Goal: Task Accomplishment & Management: Manage account settings

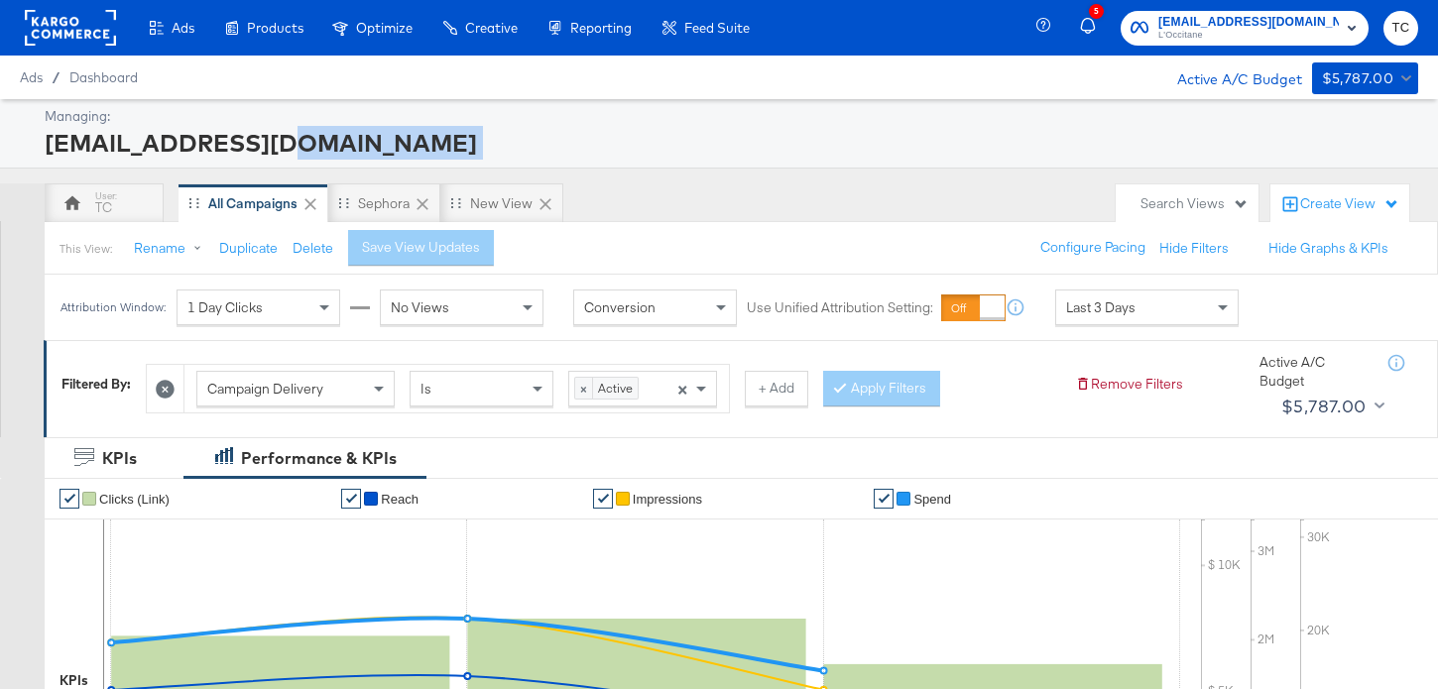
drag, startPoint x: 96, startPoint y: 175, endPoint x: 244, endPoint y: 134, distance: 153.2
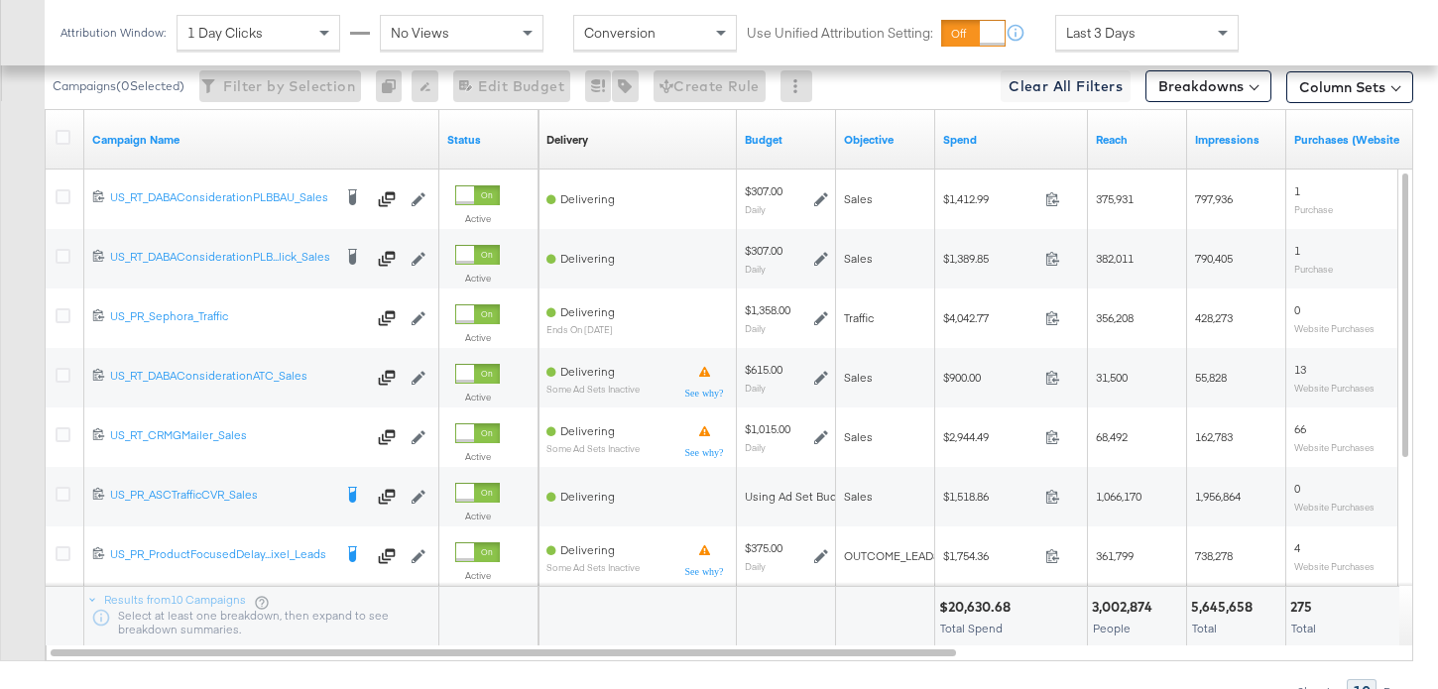
scroll to position [1037, 0]
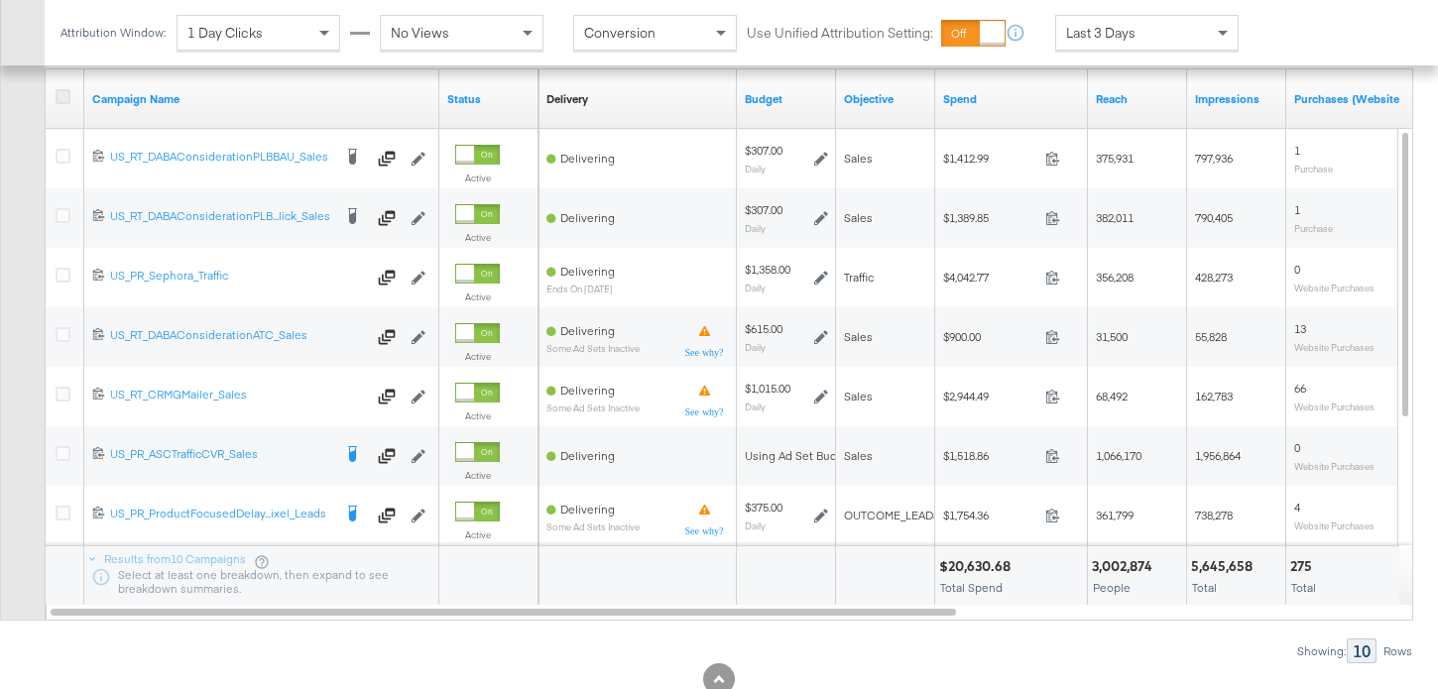
click at [63, 93] on icon at bounding box center [63, 96] width 15 height 15
click at [0, 0] on input "checkbox" at bounding box center [0, 0] width 0 height 0
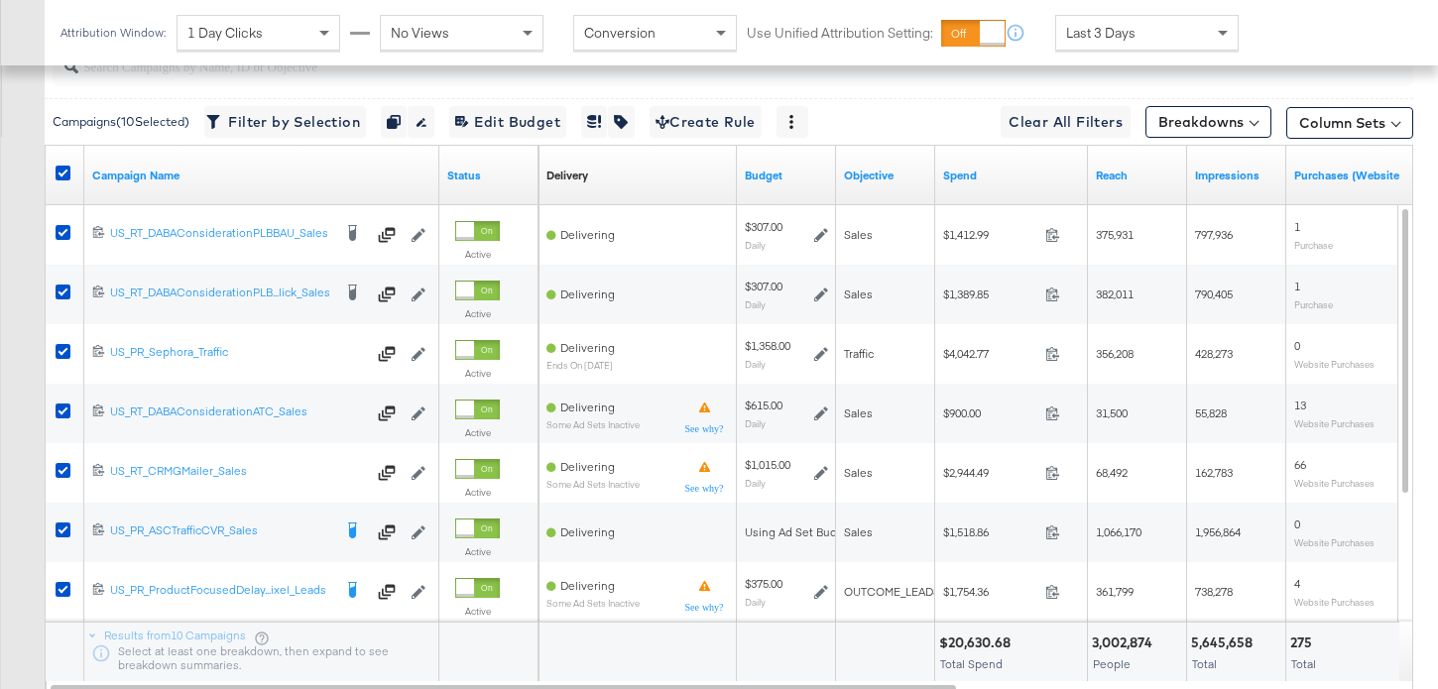
scroll to position [947, 0]
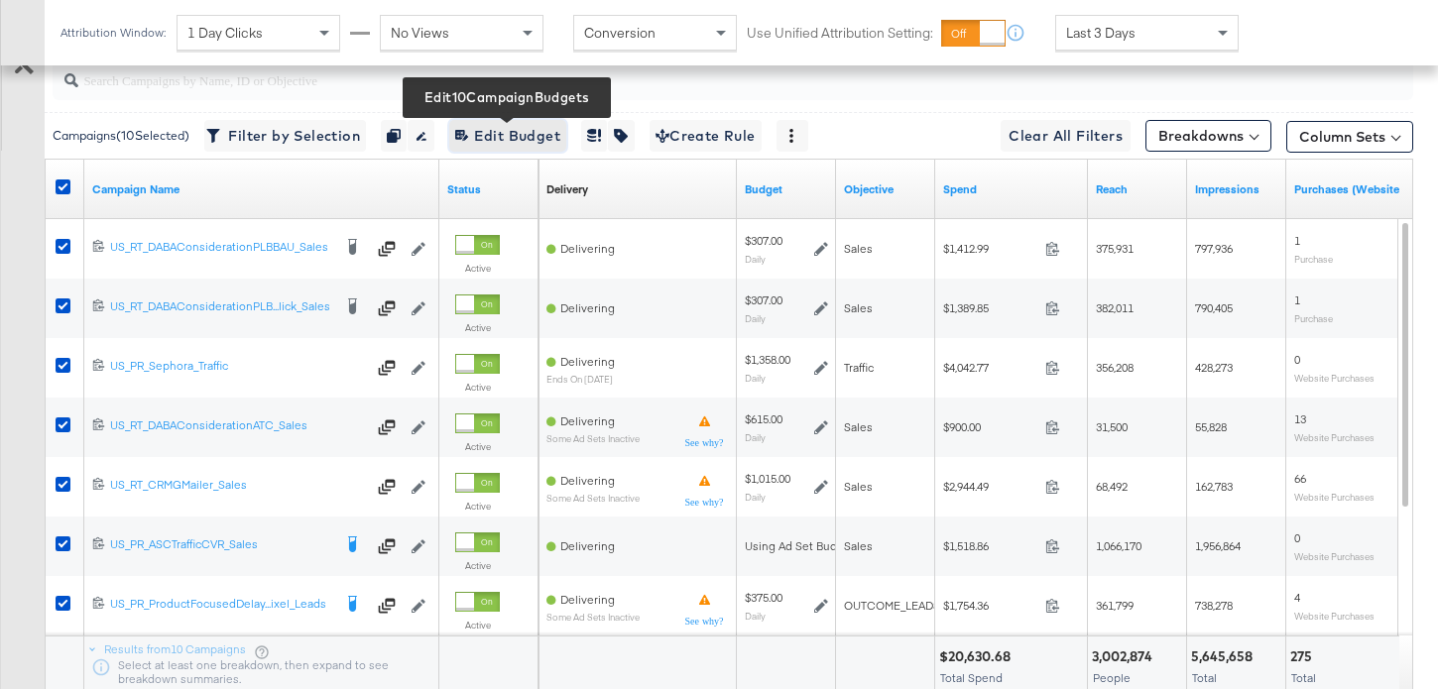
click at [547, 133] on span "Edit 10 Campaign Budgets Edit Budget" at bounding box center [507, 136] width 105 height 25
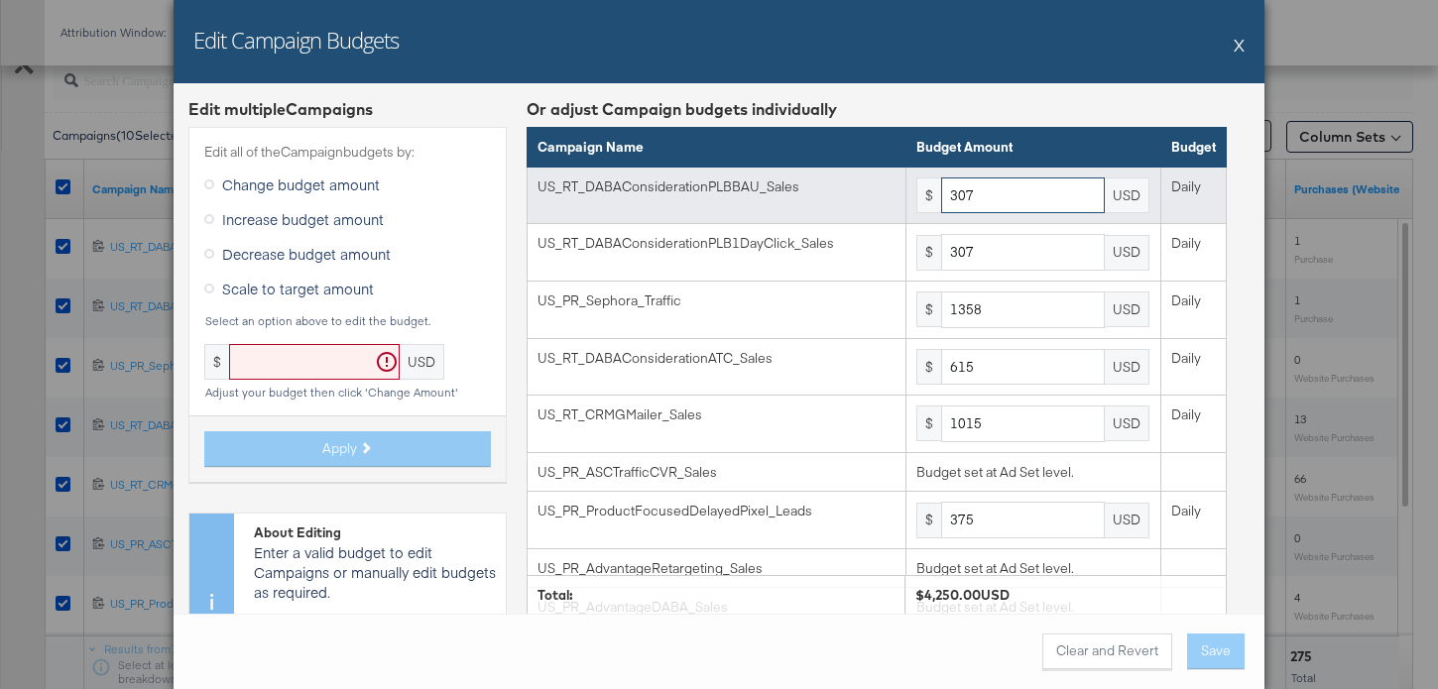
click at [996, 198] on input "307" at bounding box center [1023, 195] width 164 height 37
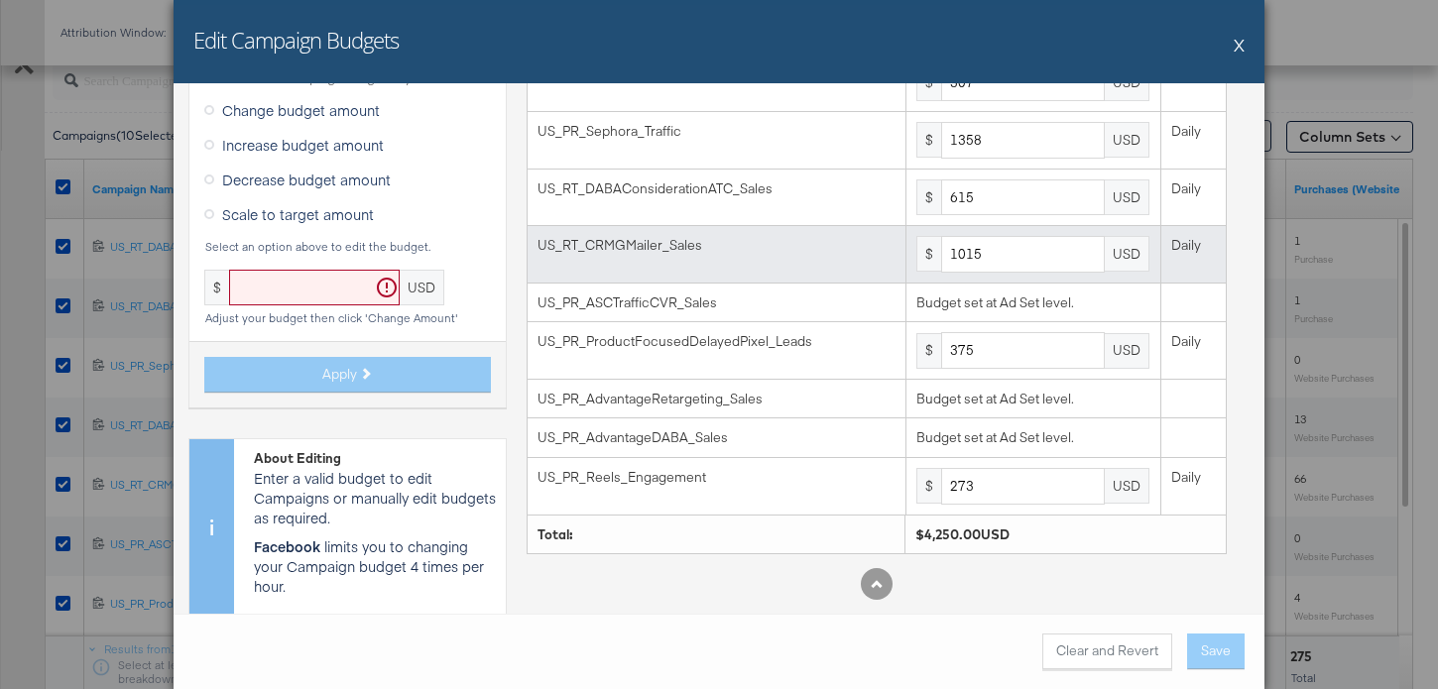
scroll to position [172, 0]
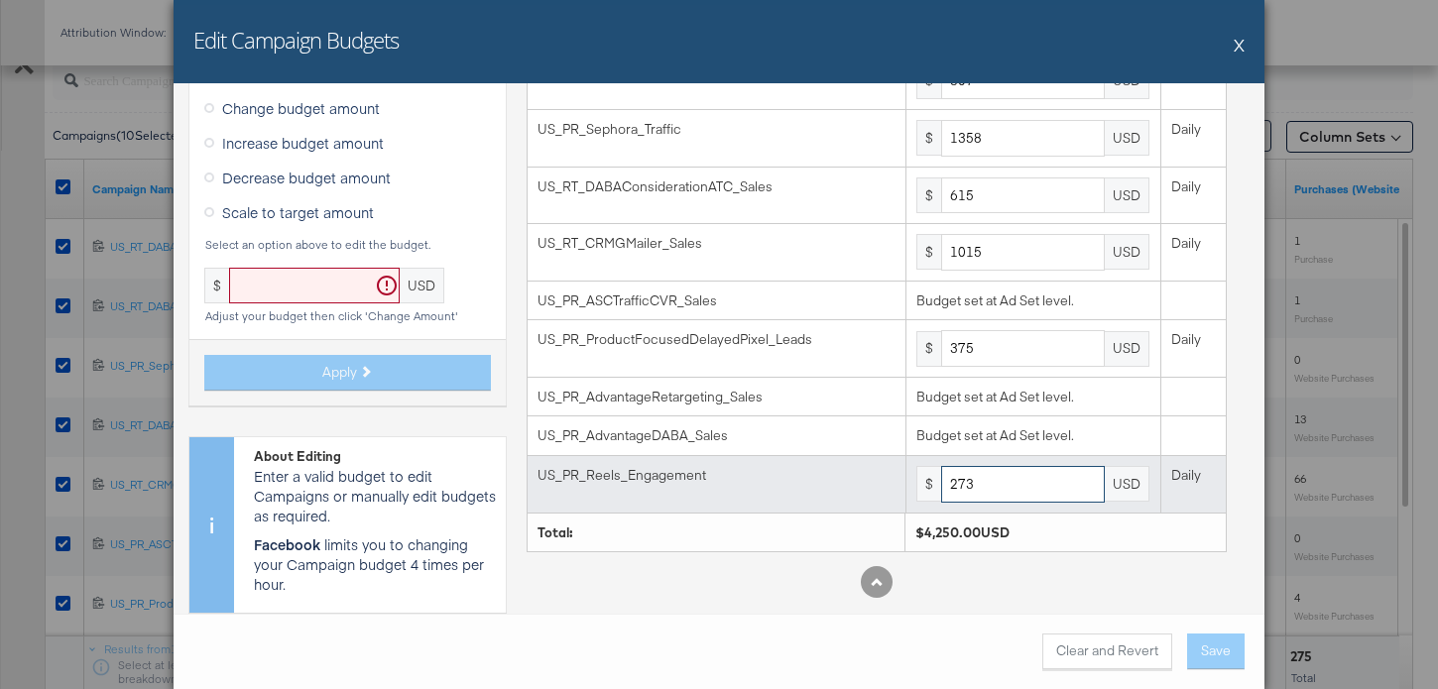
click at [1033, 478] on input "273" at bounding box center [1023, 484] width 164 height 37
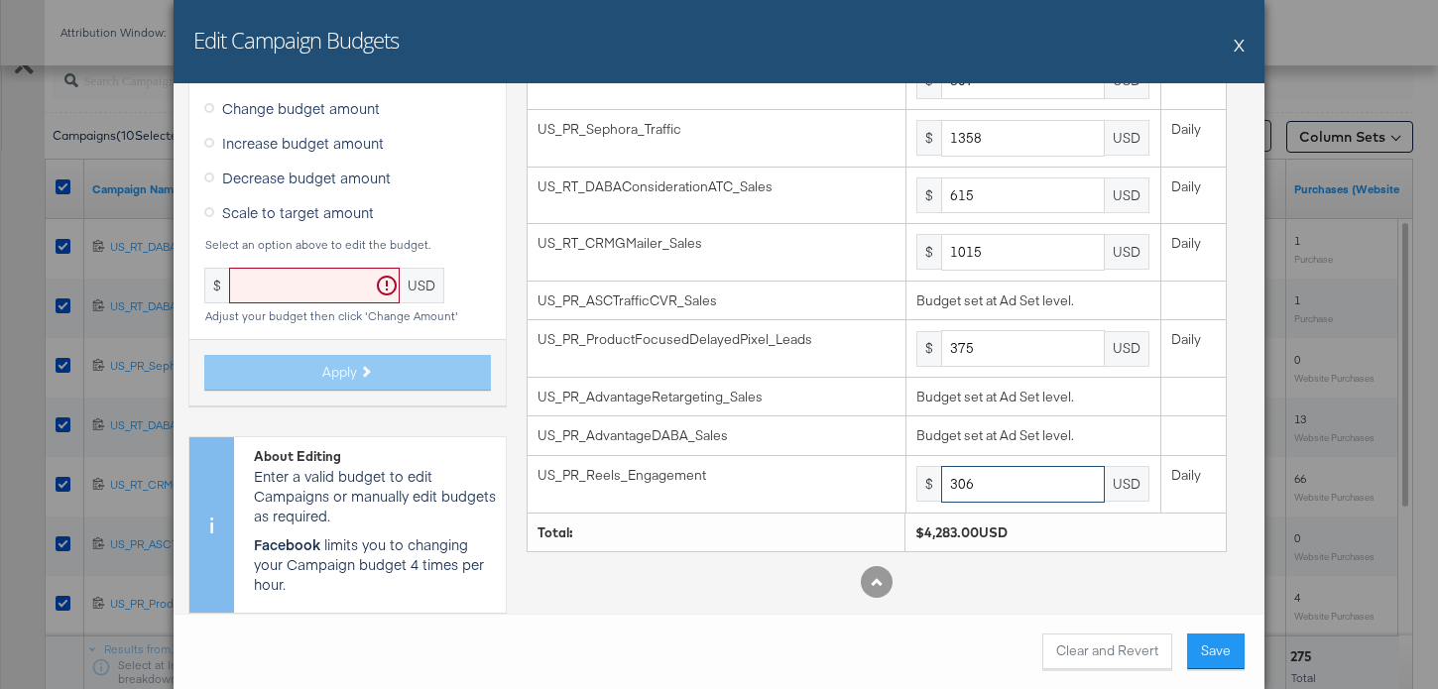
type input "306"
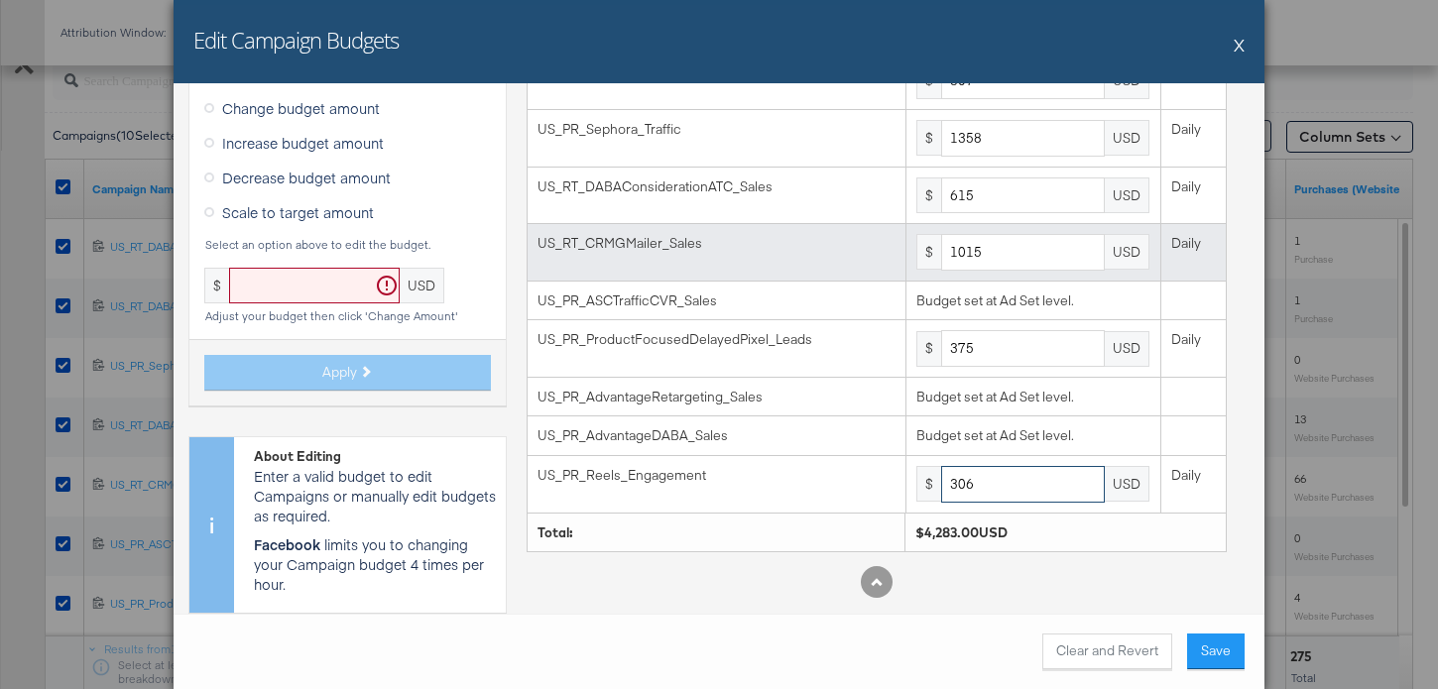
scroll to position [0, 0]
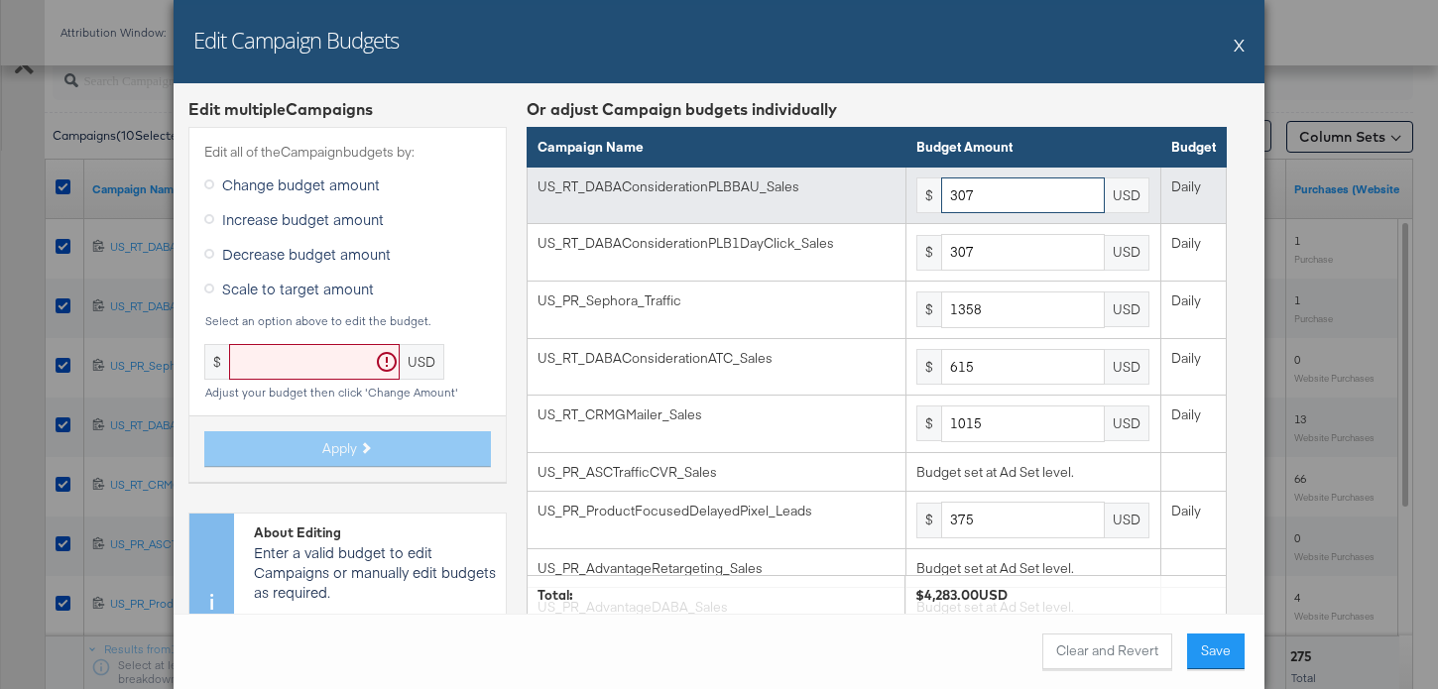
click at [1023, 195] on input "307" at bounding box center [1023, 195] width 164 height 37
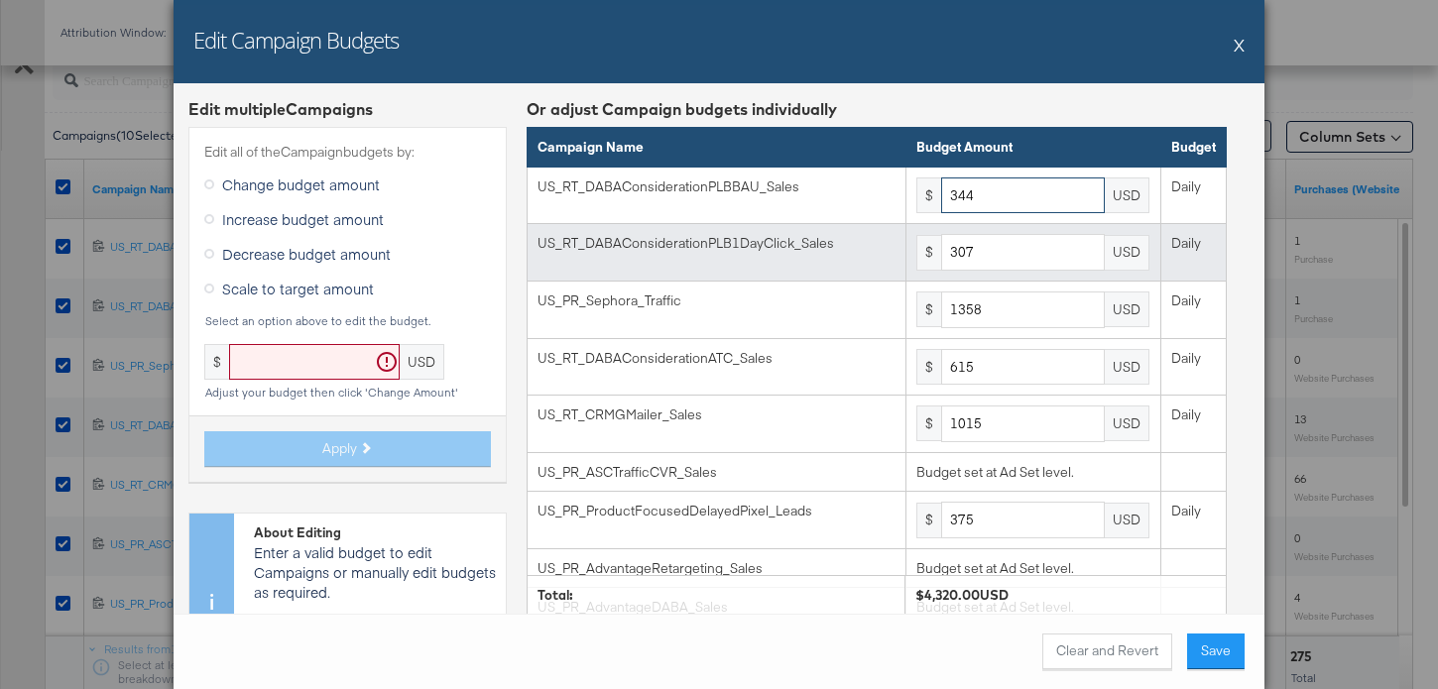
type input "344"
click at [1005, 266] on input "307" at bounding box center [1023, 252] width 164 height 37
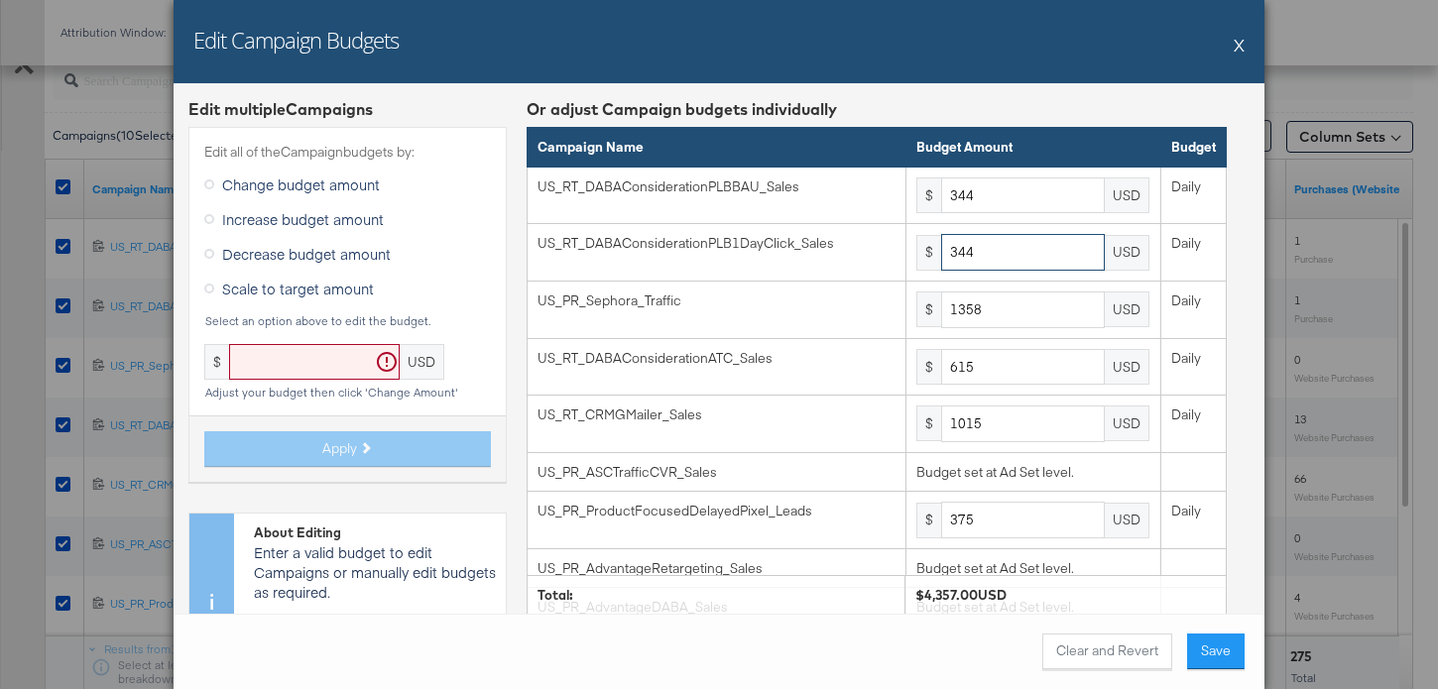
type input "344"
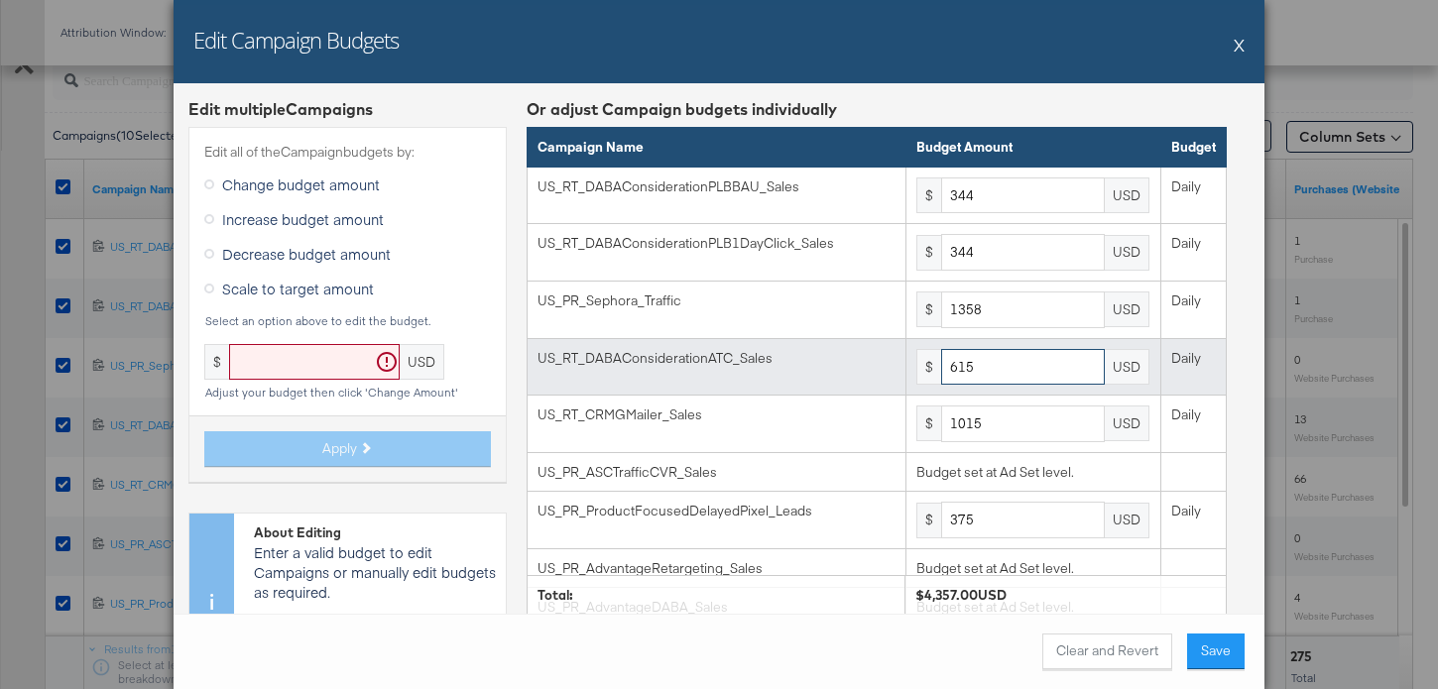
click at [1004, 369] on input "615" at bounding box center [1023, 367] width 164 height 37
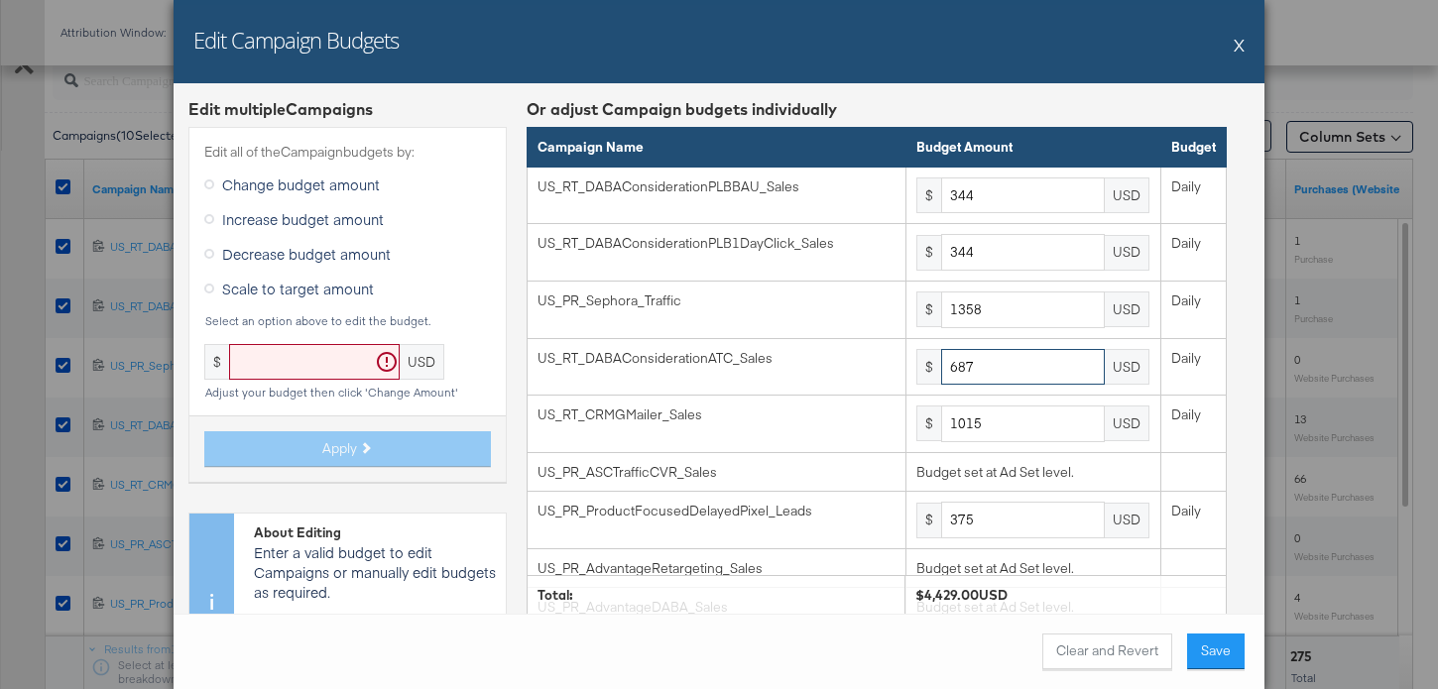
type input "687"
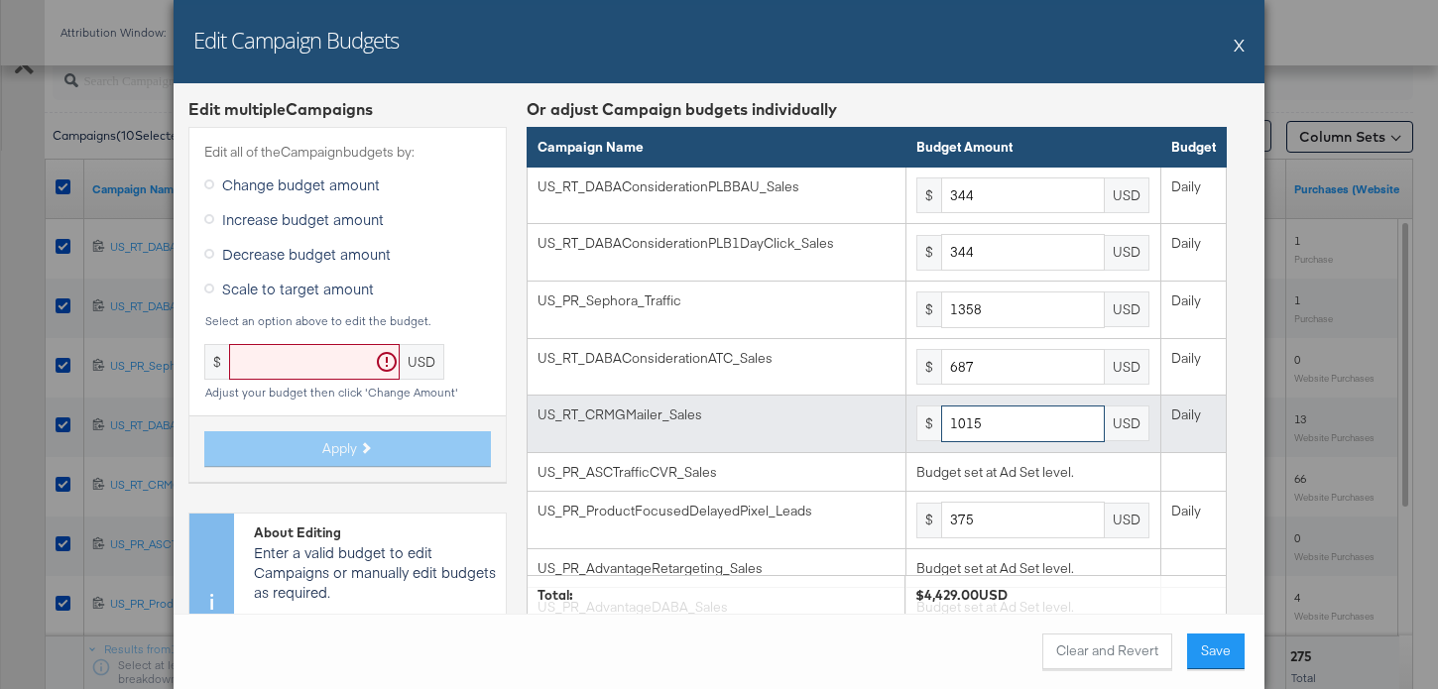
click at [1024, 437] on input "1015" at bounding box center [1023, 424] width 164 height 37
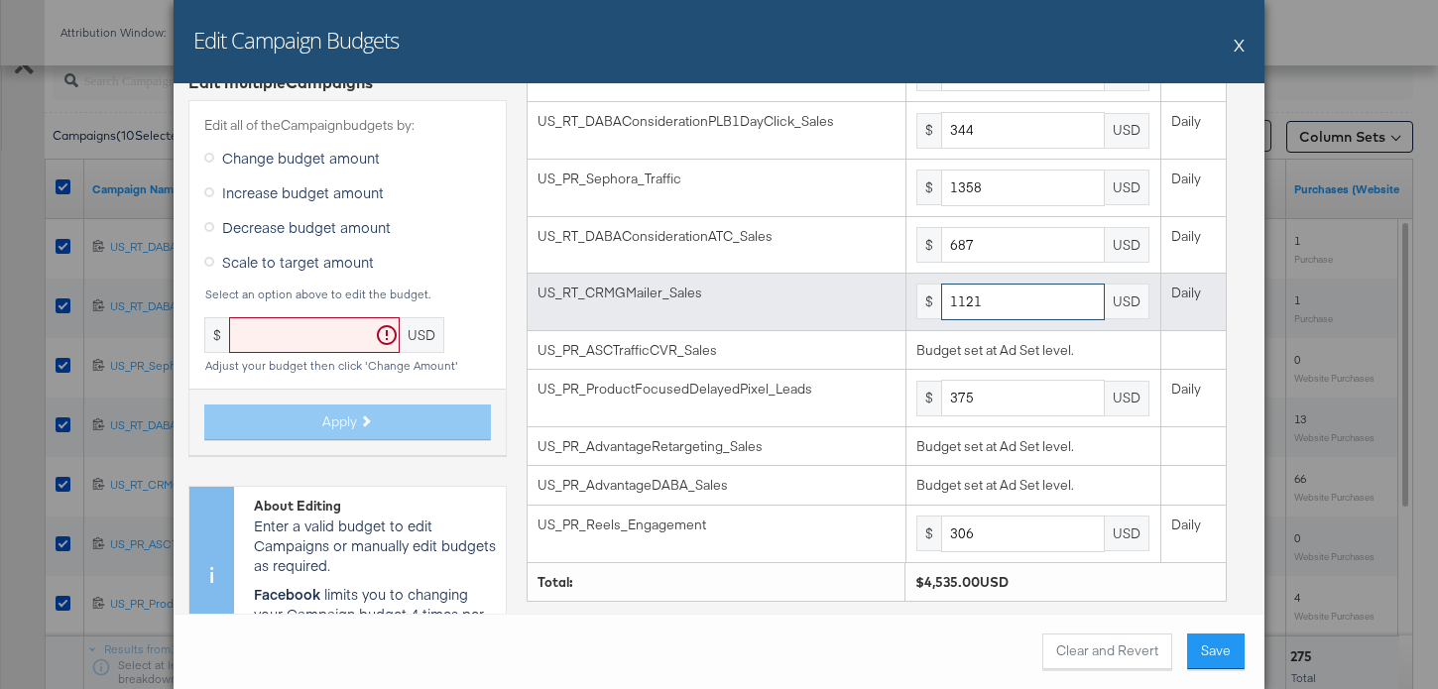
scroll to position [138, 0]
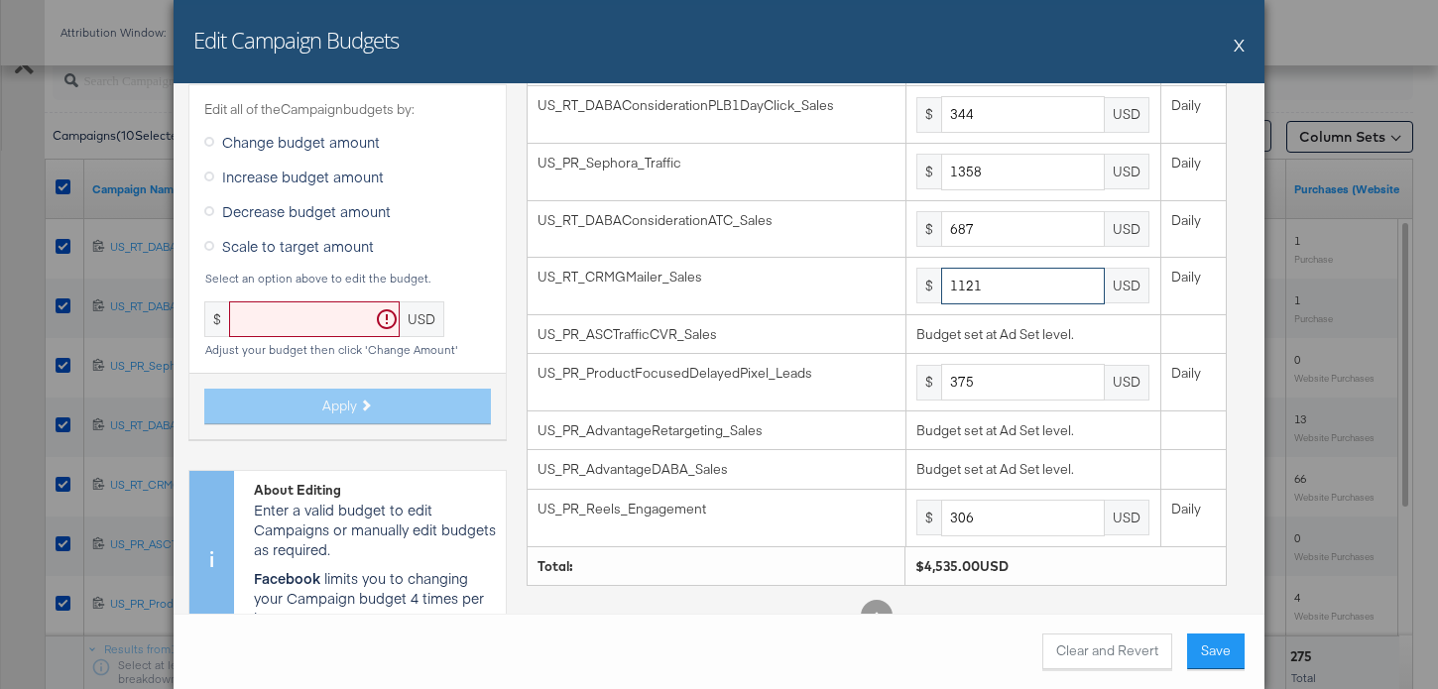
type input "1121"
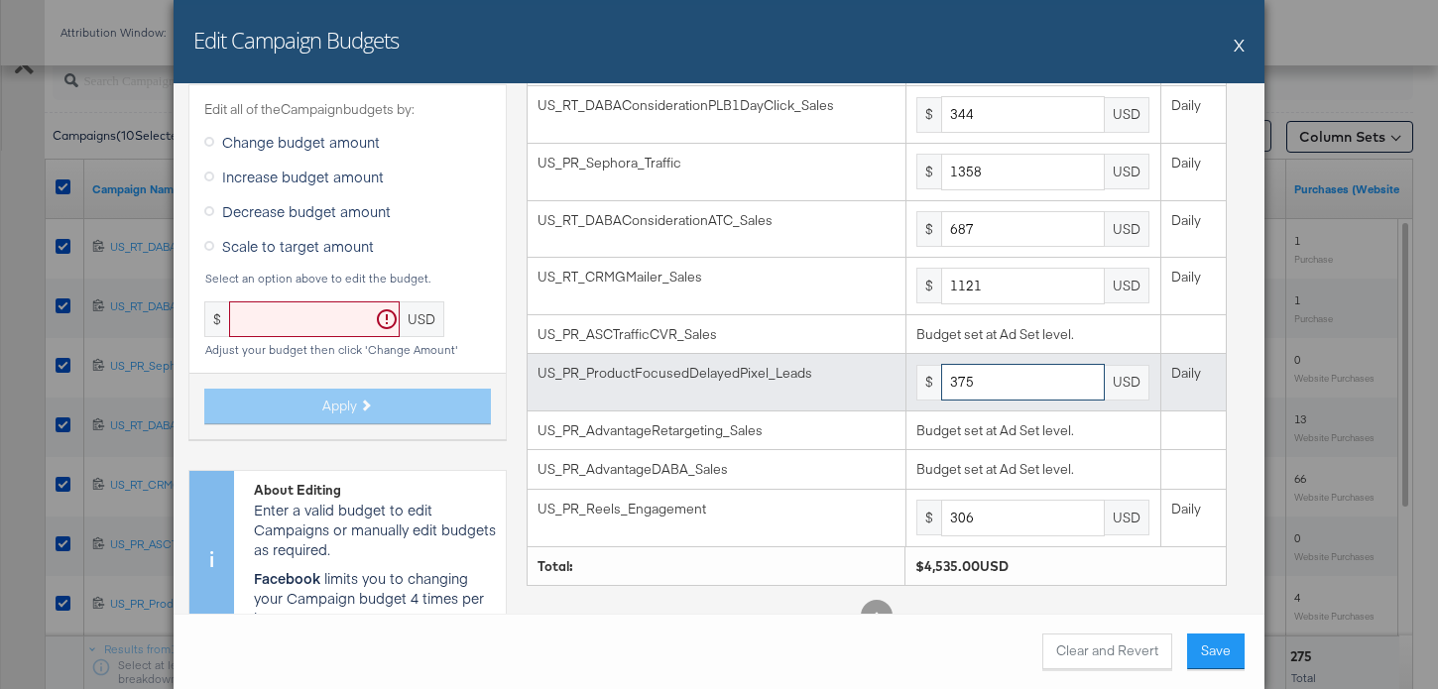
click at [990, 384] on input "375" at bounding box center [1023, 382] width 164 height 37
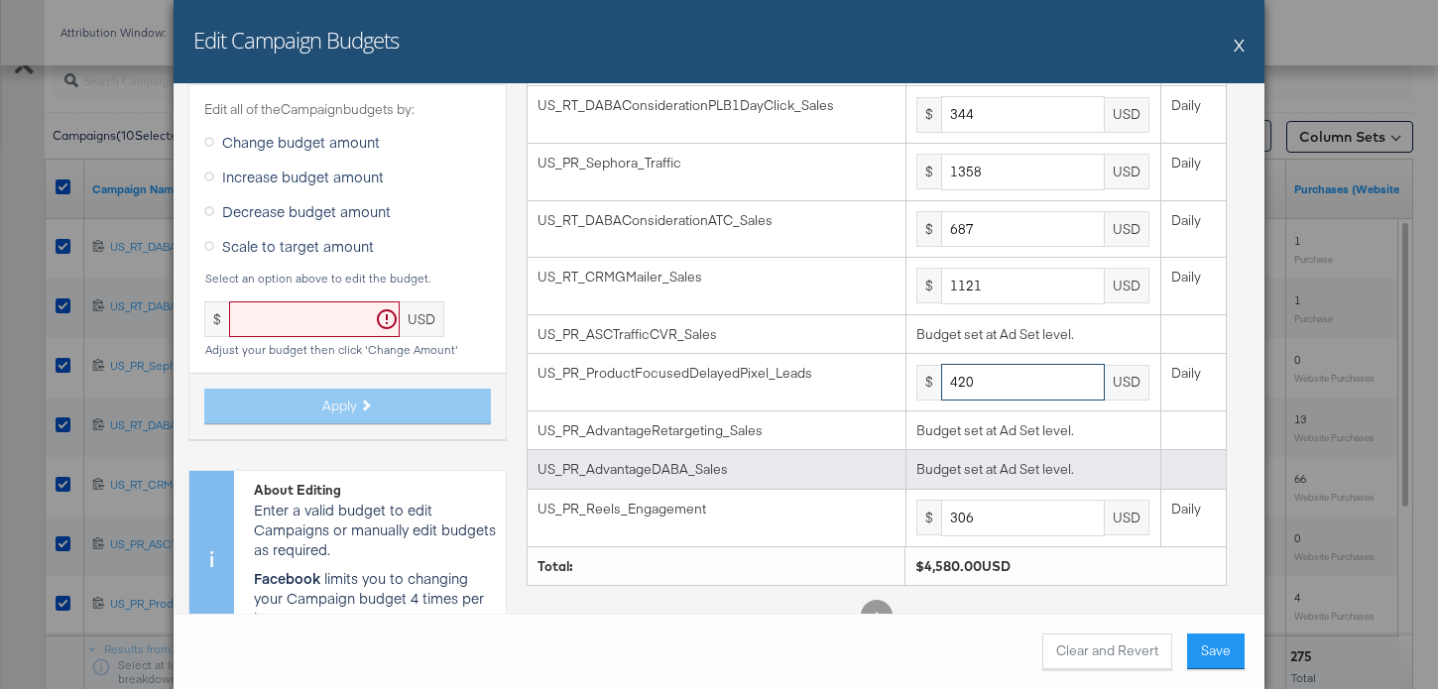
scroll to position [172, 0]
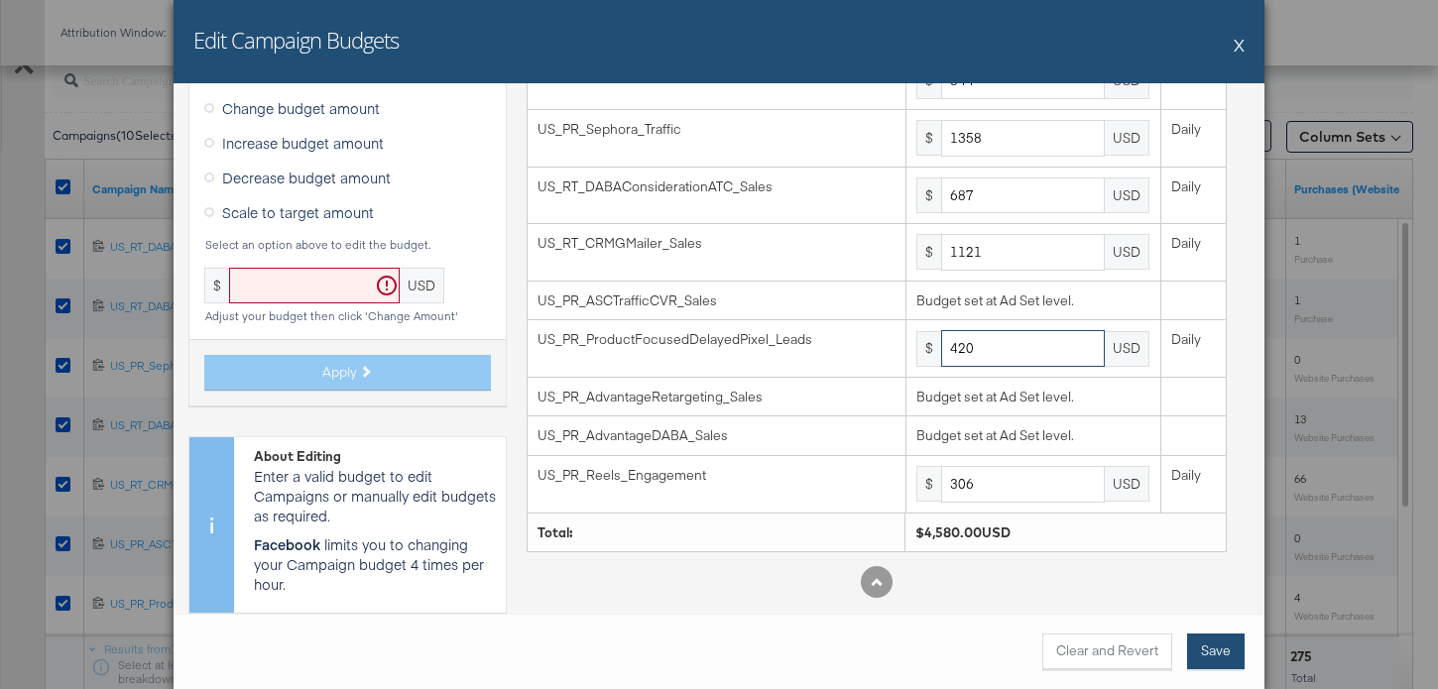
type input "420"
click at [1204, 640] on button "Save" at bounding box center [1216, 652] width 58 height 36
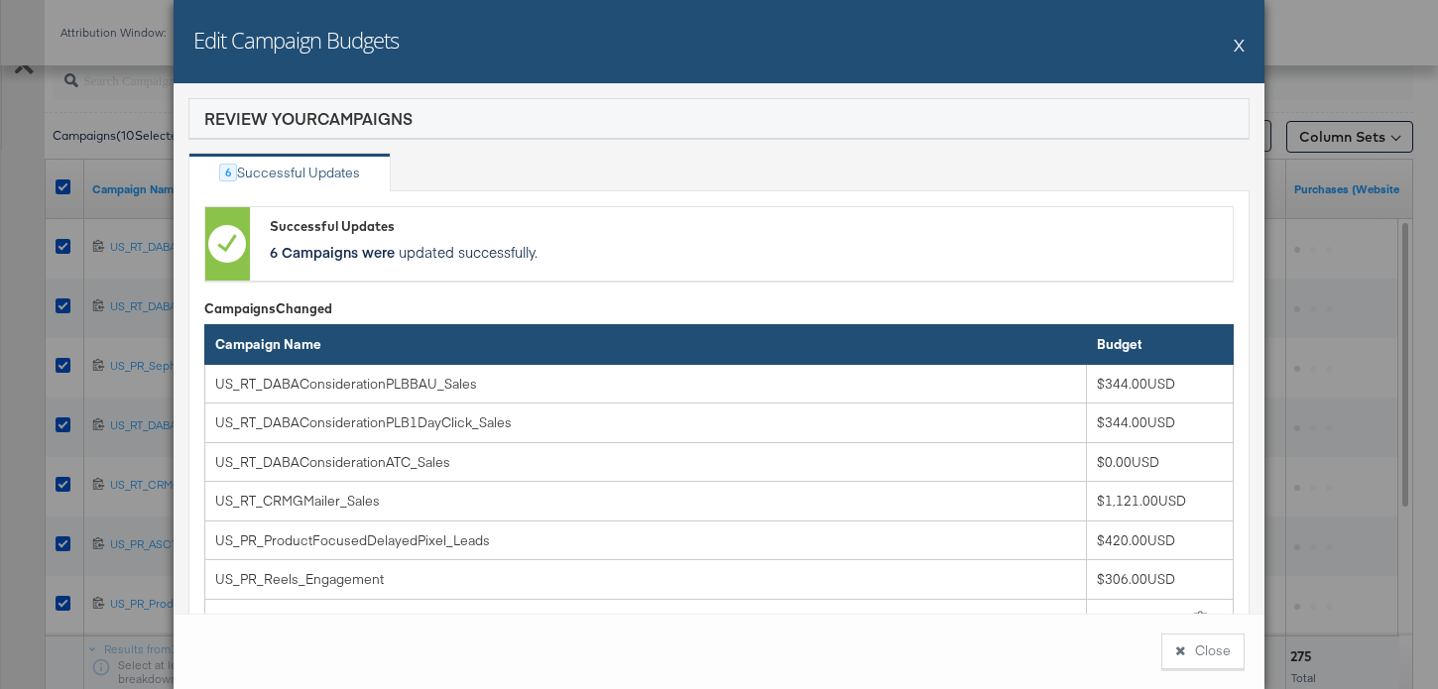
click at [1204, 640] on button "Close" at bounding box center [1202, 652] width 83 height 36
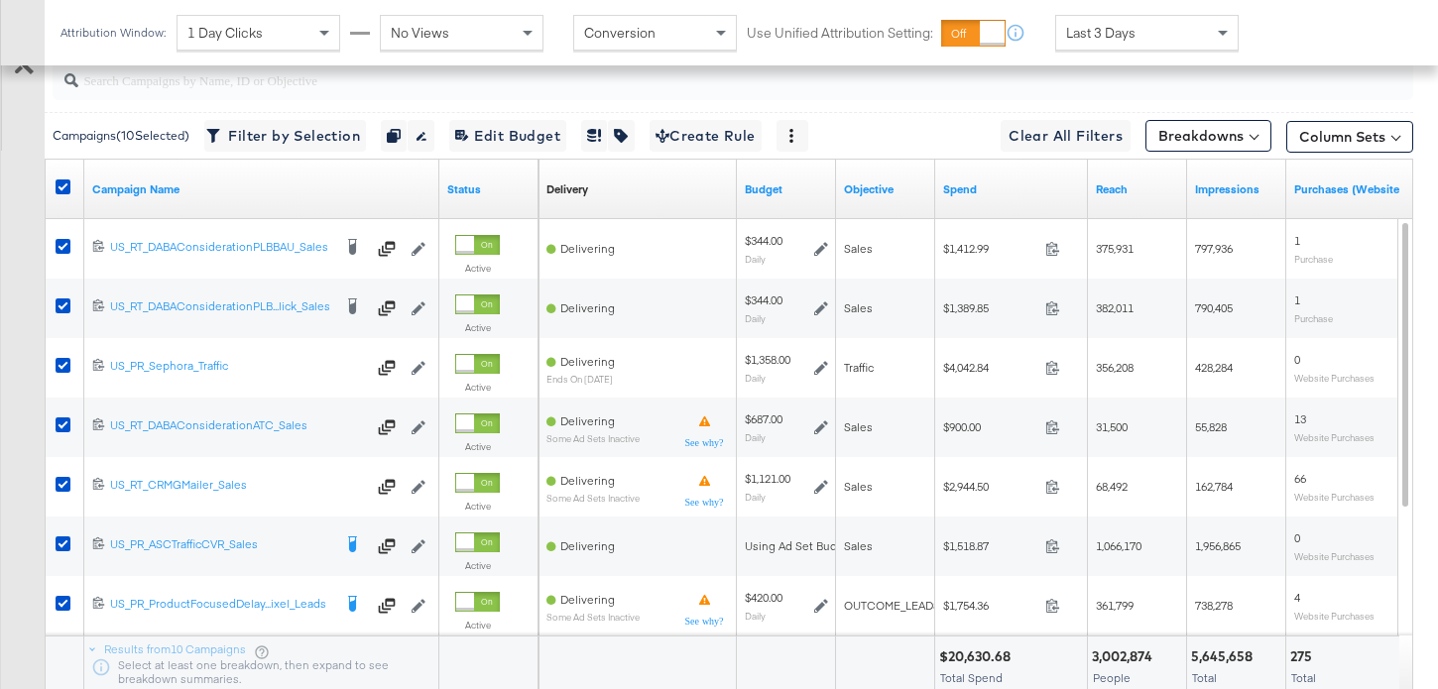
click at [64, 177] on div at bounding box center [66, 190] width 37 height 36
click at [57, 187] on icon at bounding box center [63, 186] width 15 height 15
click at [0, 0] on input "checkbox" at bounding box center [0, 0] width 0 height 0
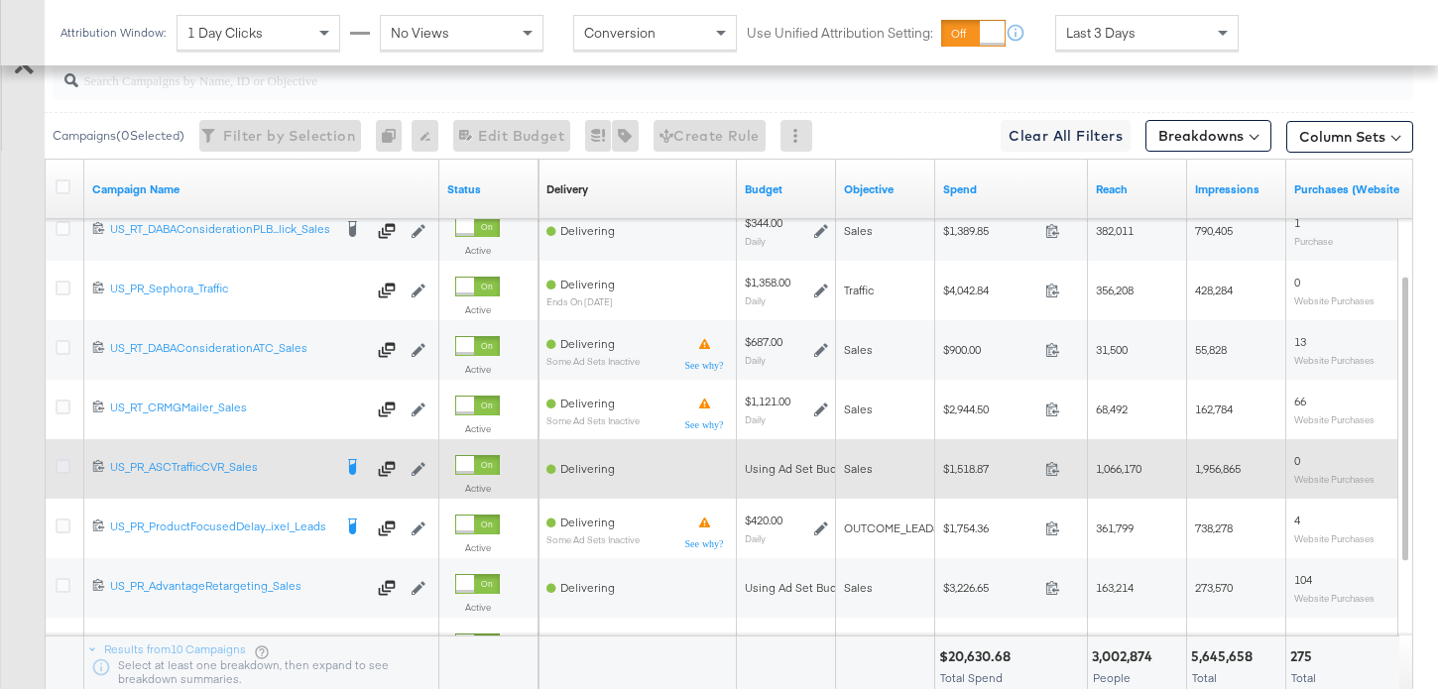
click at [66, 464] on icon at bounding box center [63, 466] width 15 height 15
click at [0, 0] on input "checkbox" at bounding box center [0, 0] width 0 height 0
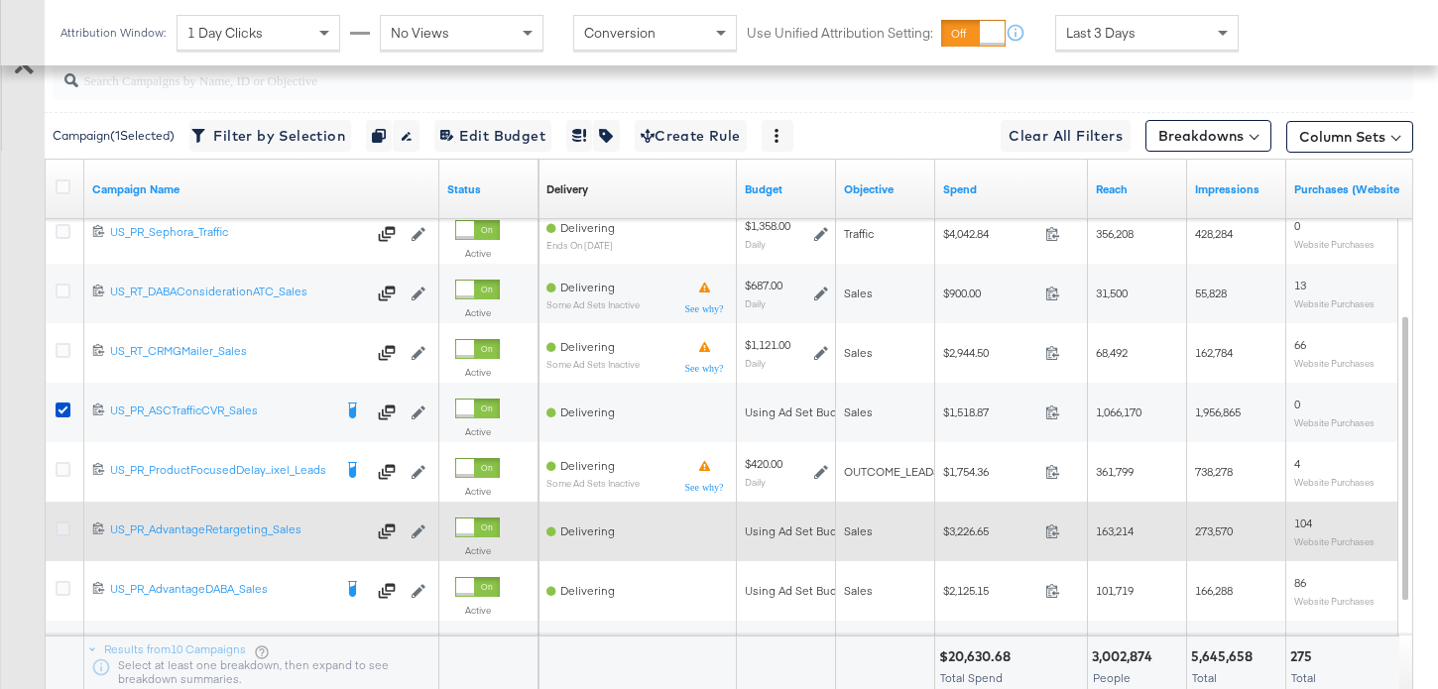
click at [59, 524] on icon at bounding box center [63, 529] width 15 height 15
click at [0, 0] on input "checkbox" at bounding box center [0, 0] width 0 height 0
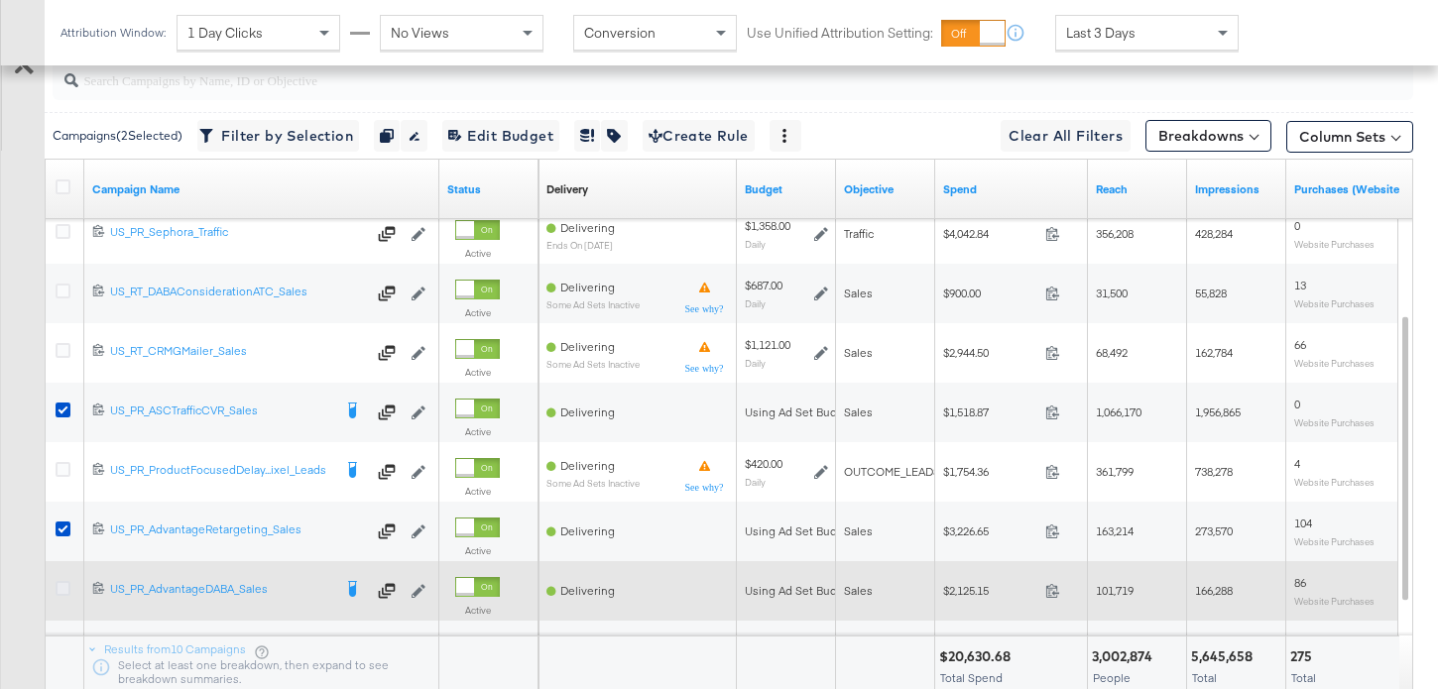
click at [60, 583] on icon at bounding box center [63, 588] width 15 height 15
click at [0, 0] on input "checkbox" at bounding box center [0, 0] width 0 height 0
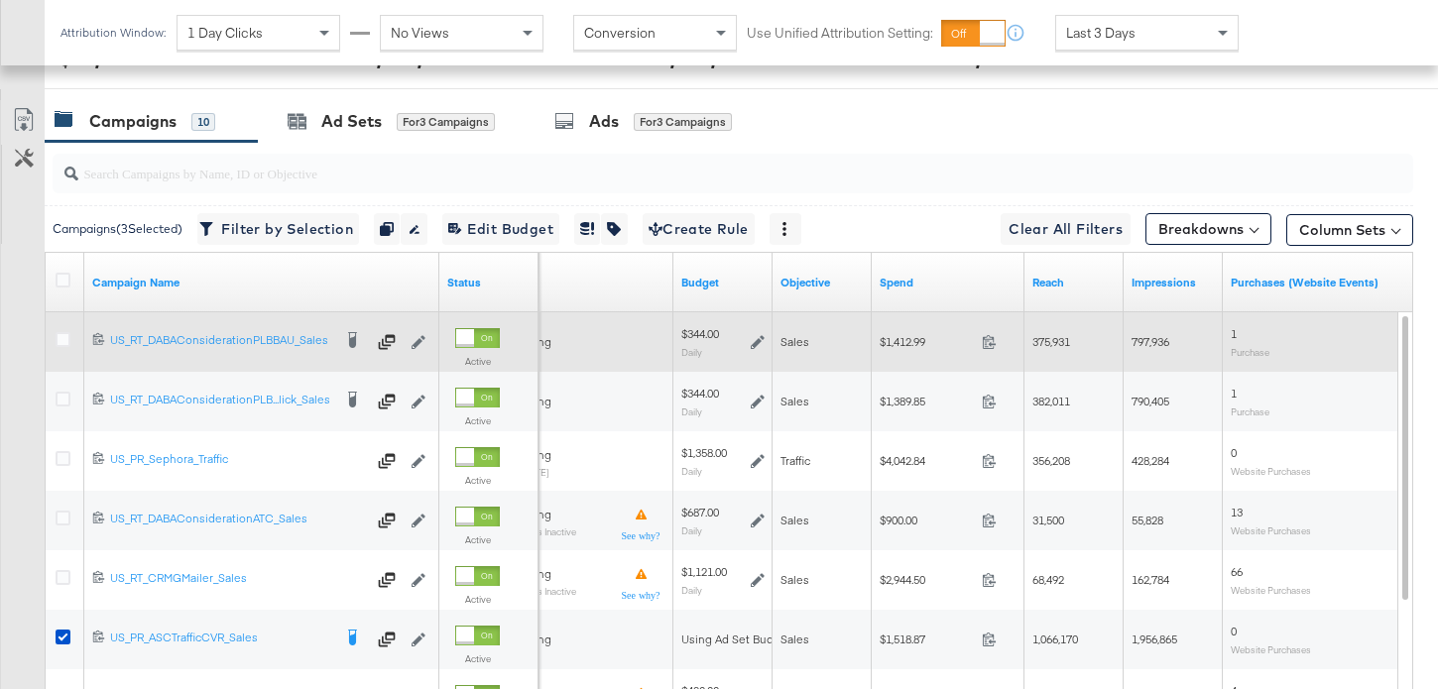
scroll to position [790, 0]
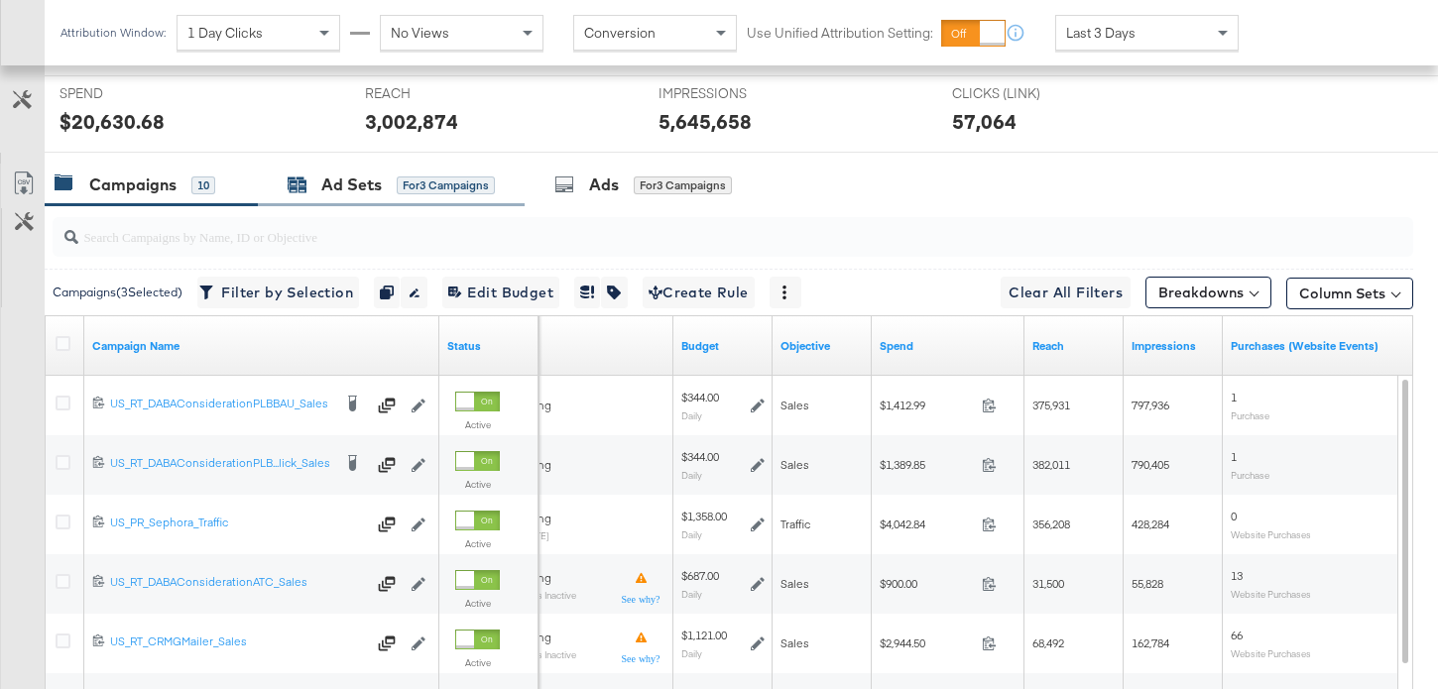
click at [362, 190] on div "Ad Sets" at bounding box center [351, 185] width 60 height 23
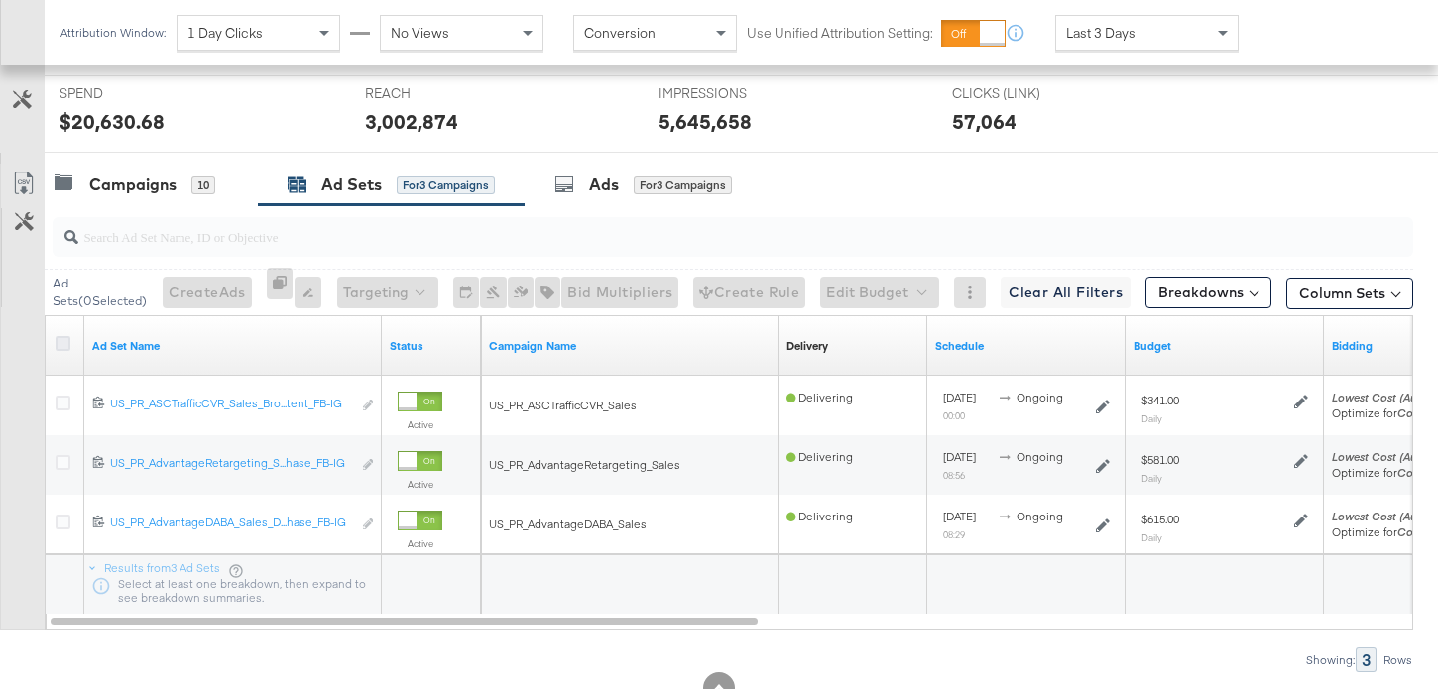
click at [68, 341] on icon at bounding box center [63, 343] width 15 height 15
click at [0, 0] on input "checkbox" at bounding box center [0, 0] width 0 height 0
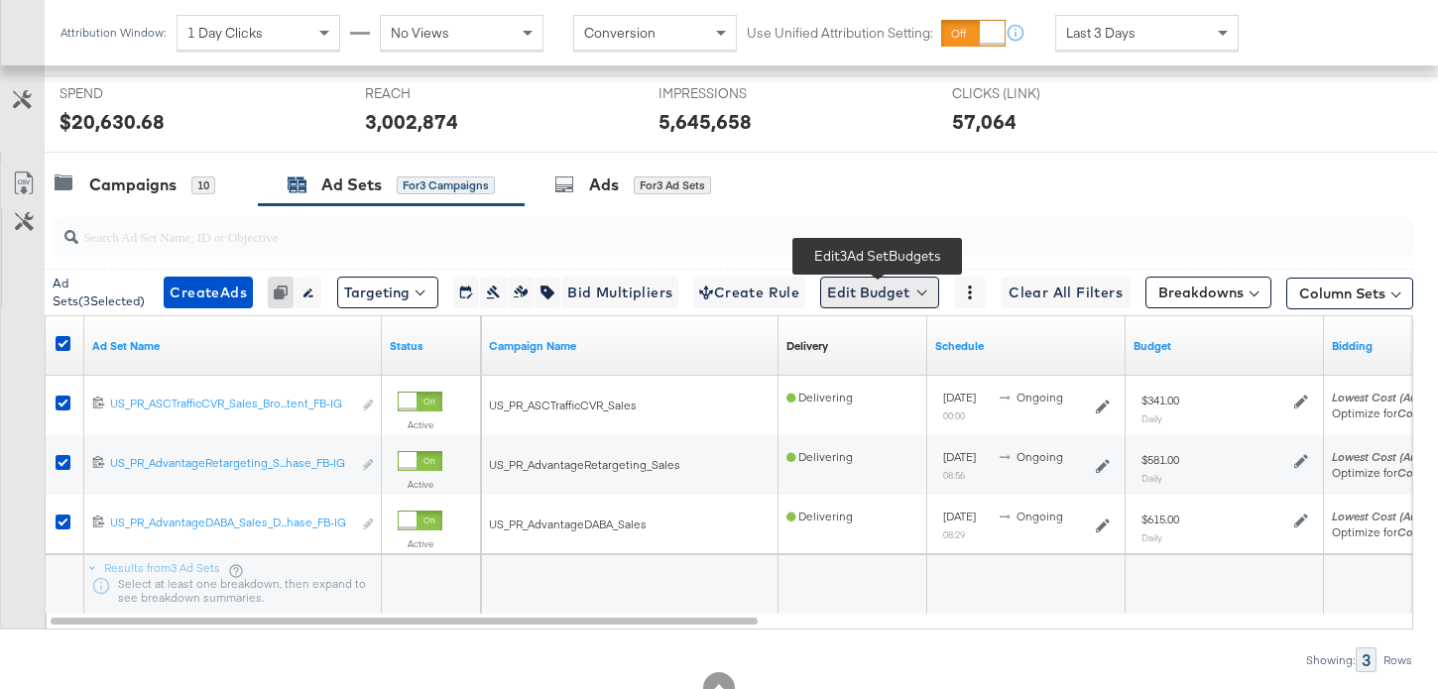
click at [894, 285] on button "Edit Budget" at bounding box center [879, 293] width 119 height 32
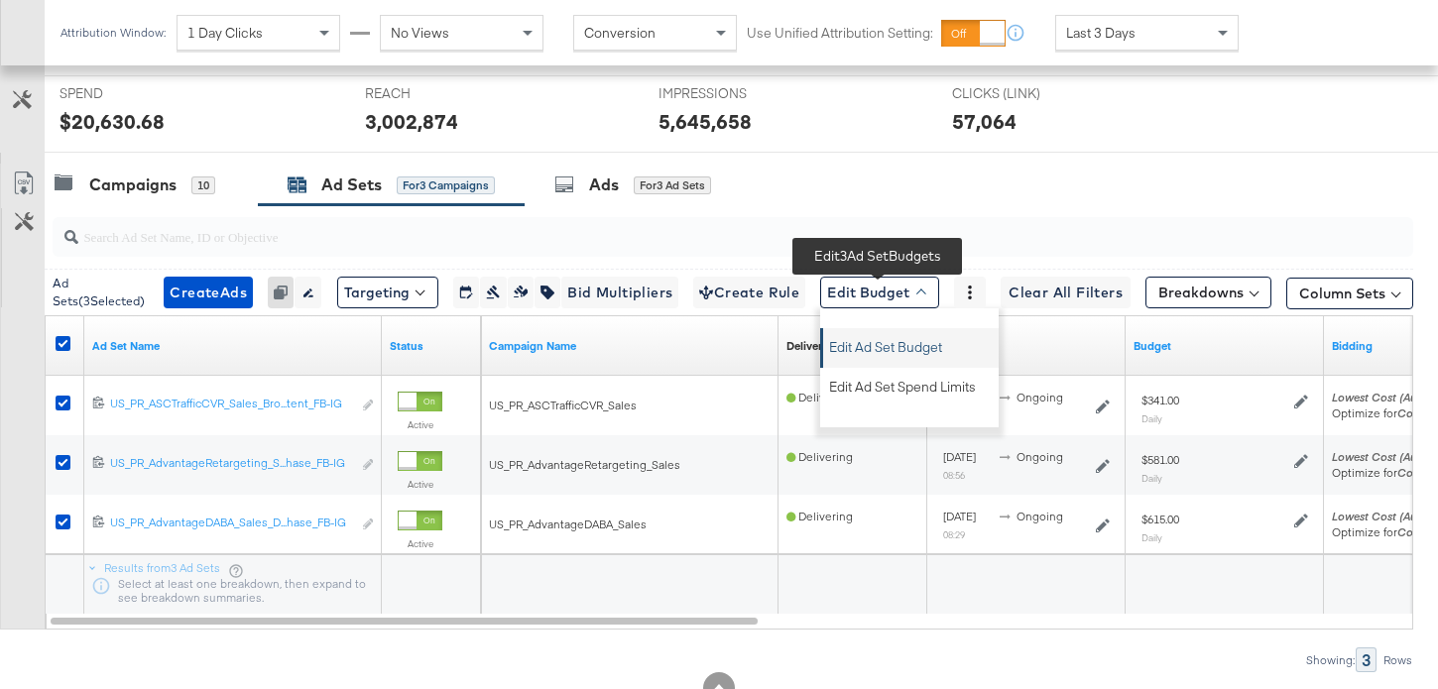
click at [906, 342] on span "Edit Ad Set Budget" at bounding box center [885, 344] width 113 height 26
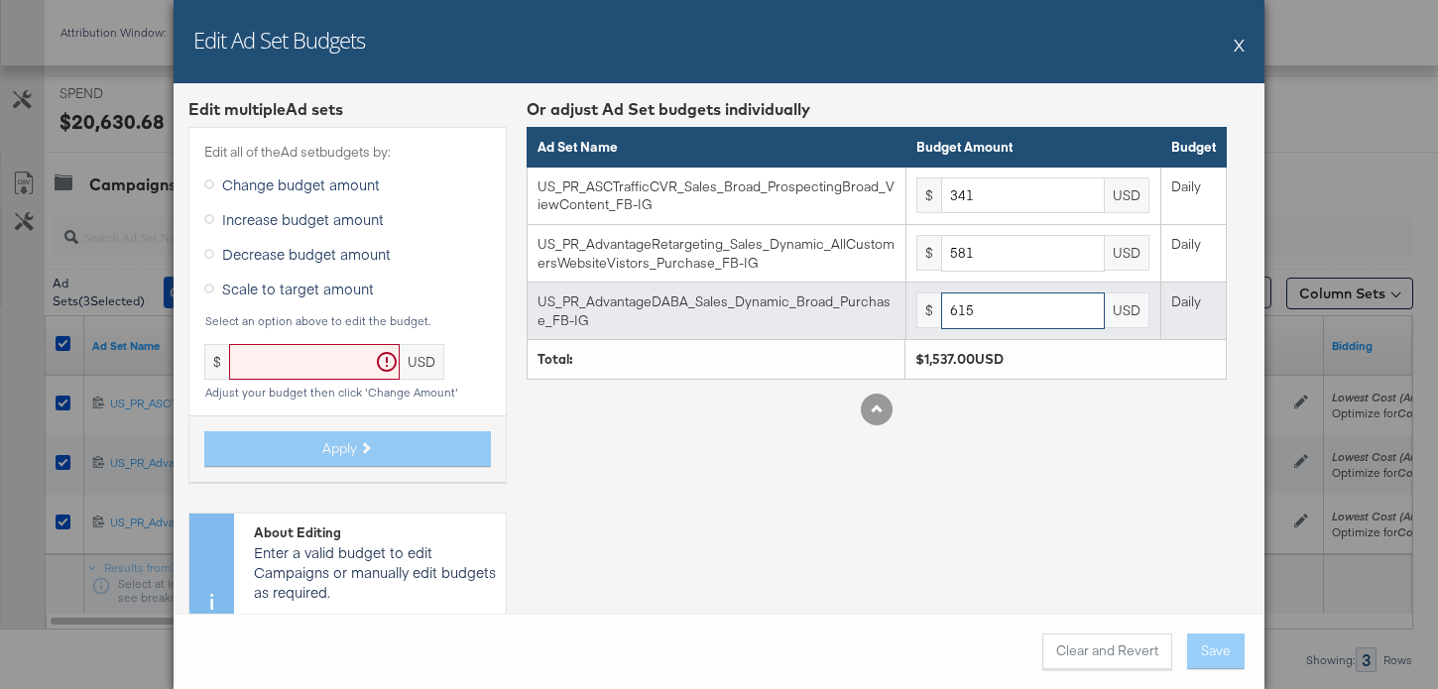
click at [1002, 314] on input "615" at bounding box center [1023, 310] width 164 height 37
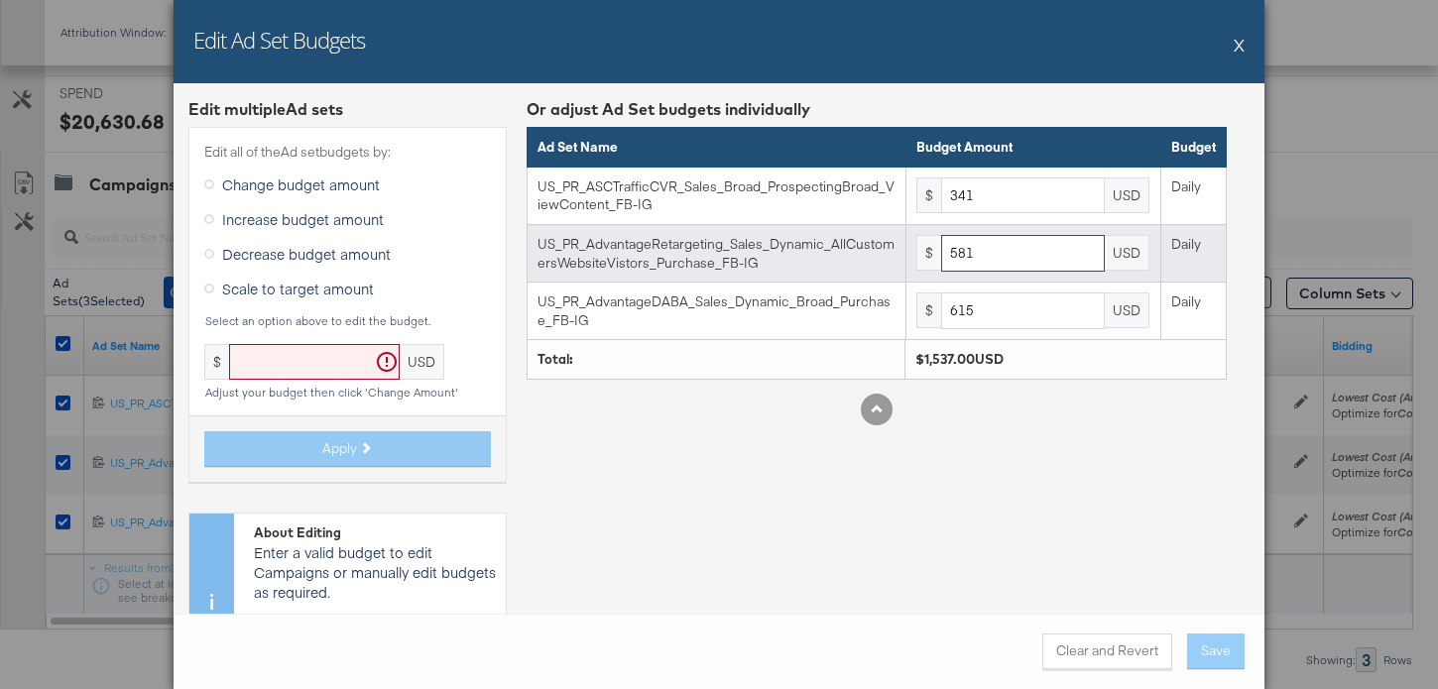
click at [987, 237] on input "581" at bounding box center [1023, 253] width 164 height 37
click at [987, 240] on input "581" at bounding box center [1023, 253] width 164 height 37
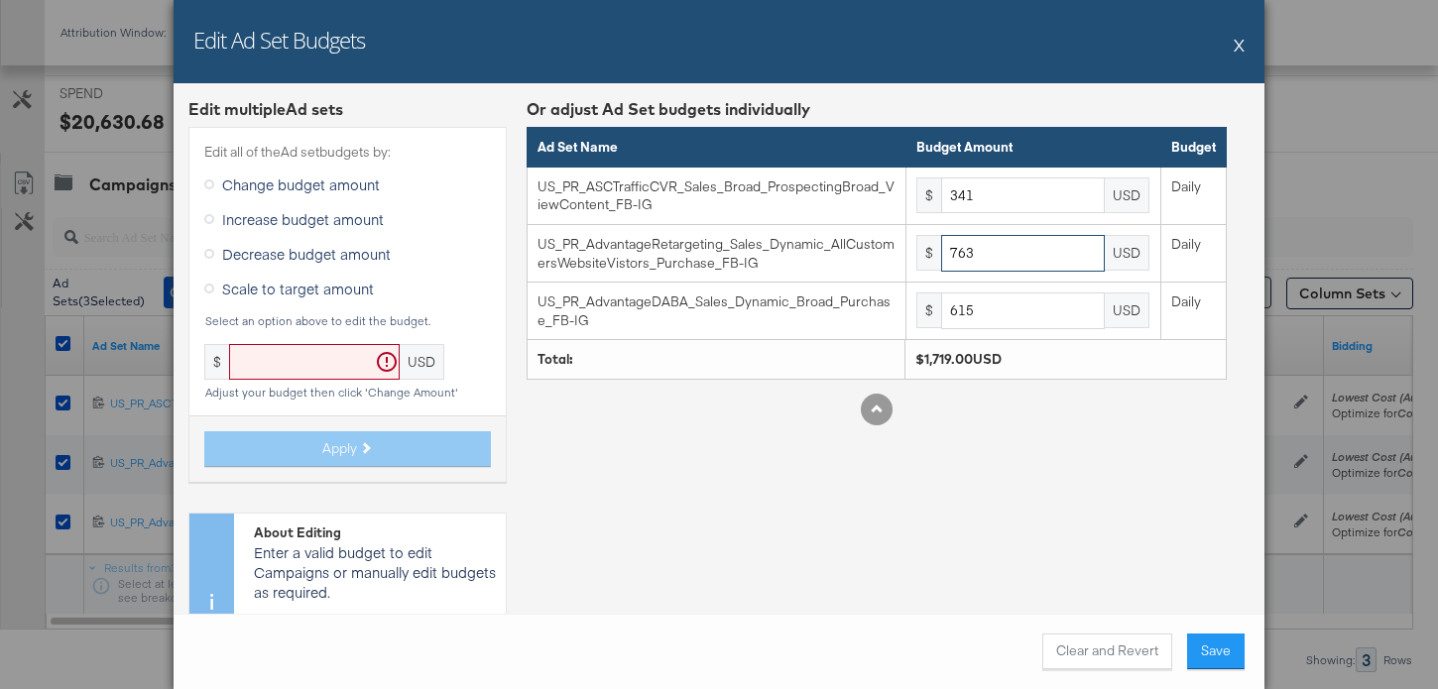
type input "763"
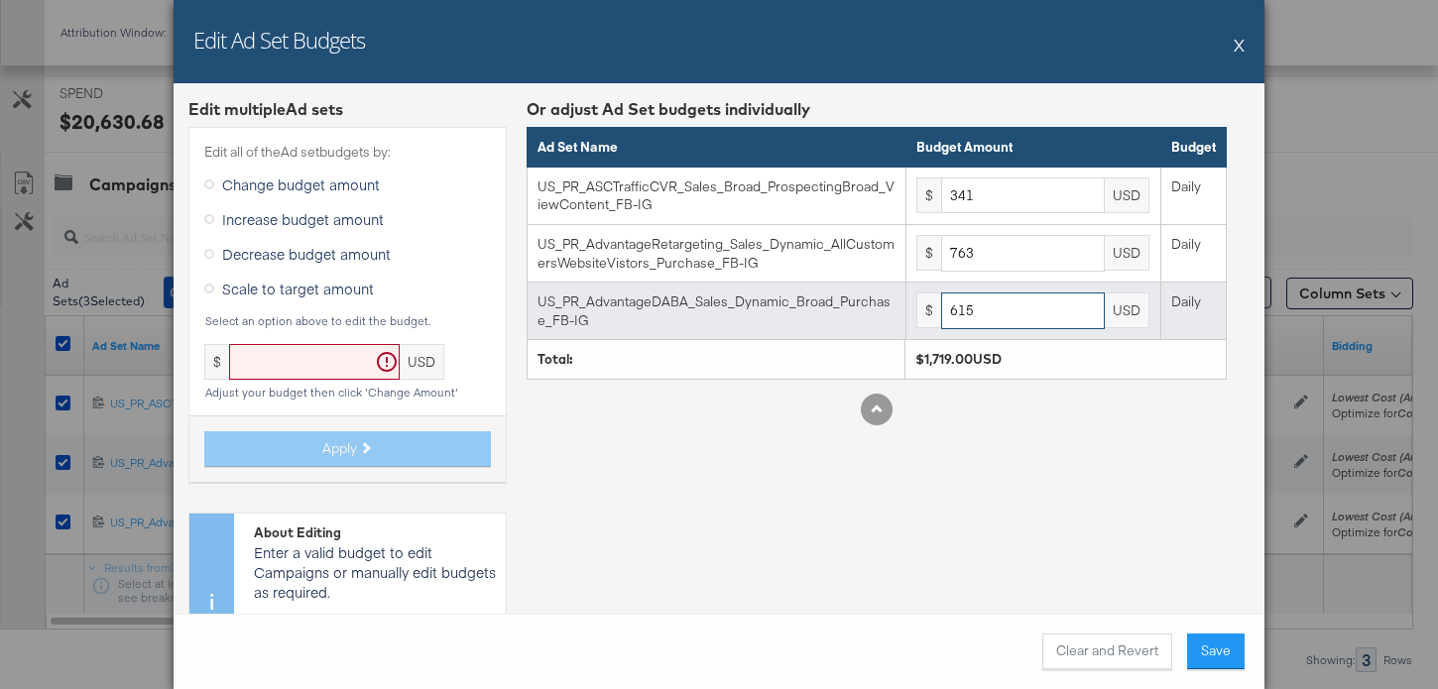
click at [995, 305] on input "615" at bounding box center [1023, 310] width 164 height 37
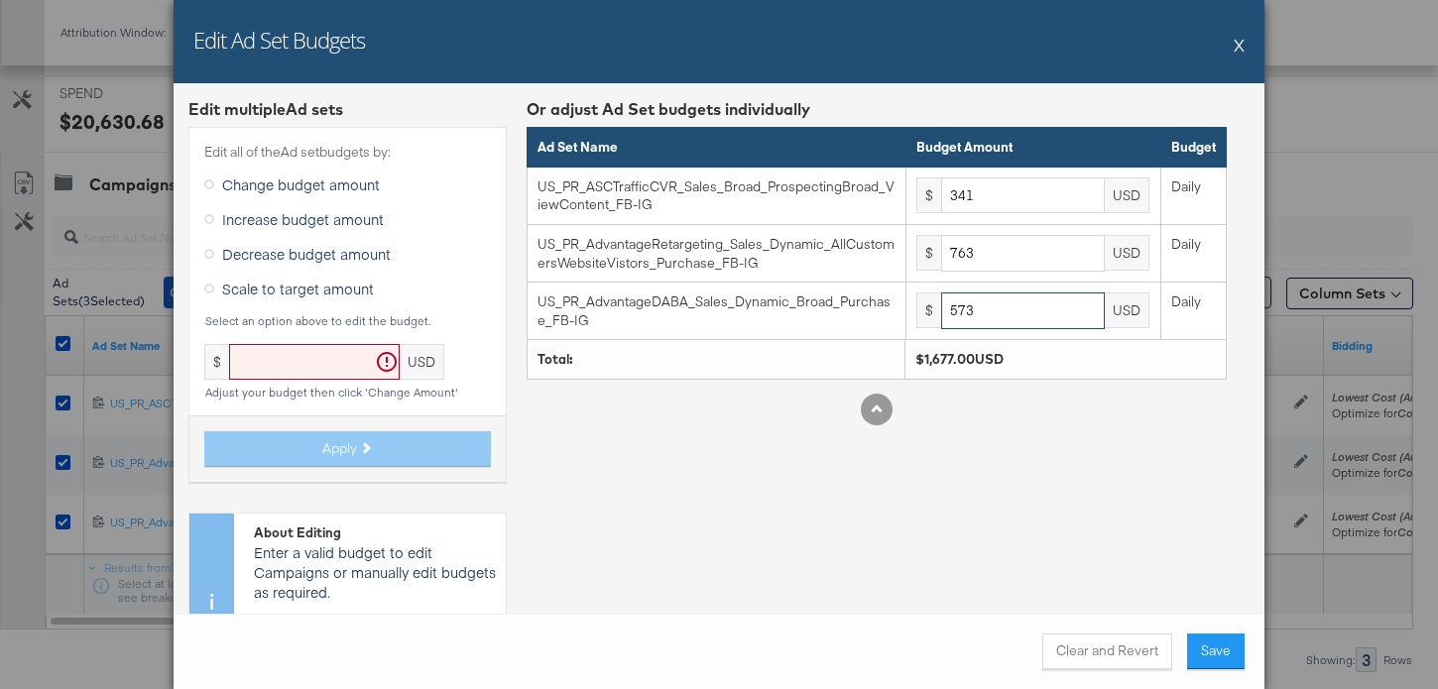
type input "573"
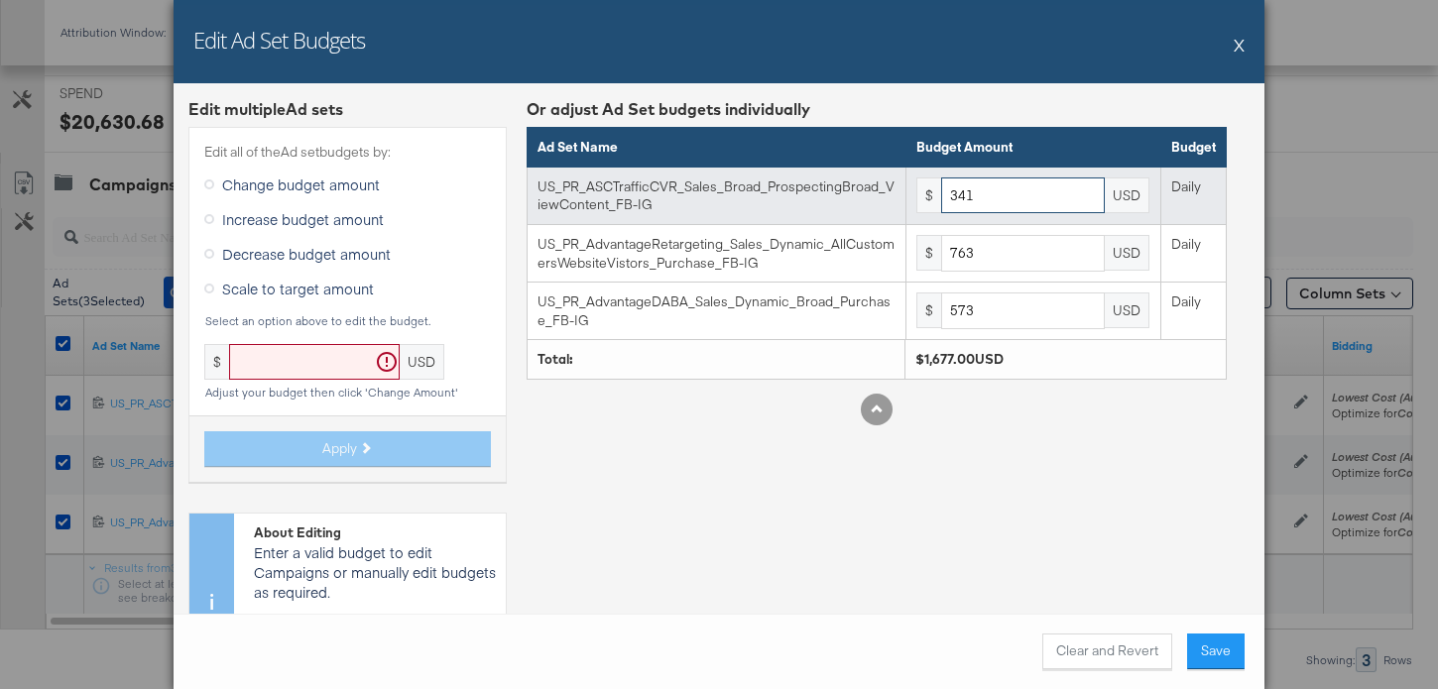
click at [995, 191] on input "341" at bounding box center [1023, 195] width 164 height 37
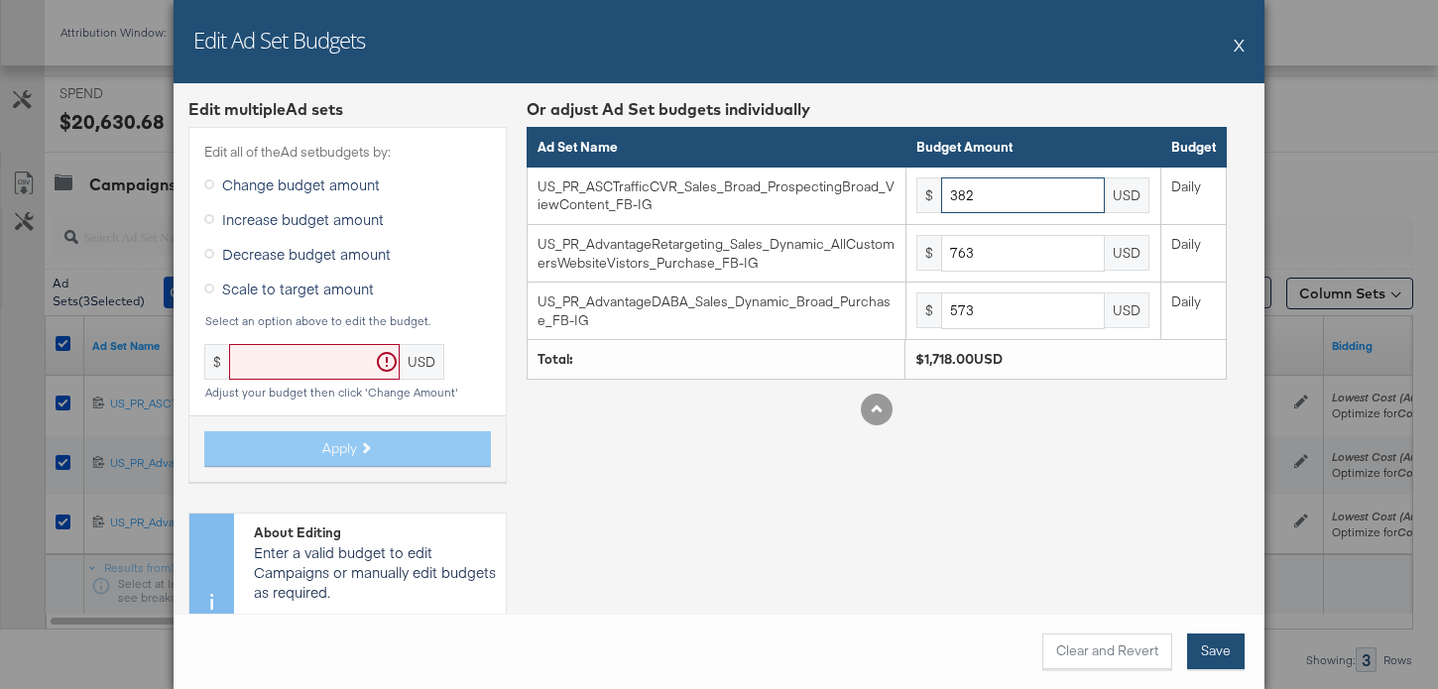
type input "382"
click at [1217, 639] on button "Save" at bounding box center [1216, 652] width 58 height 36
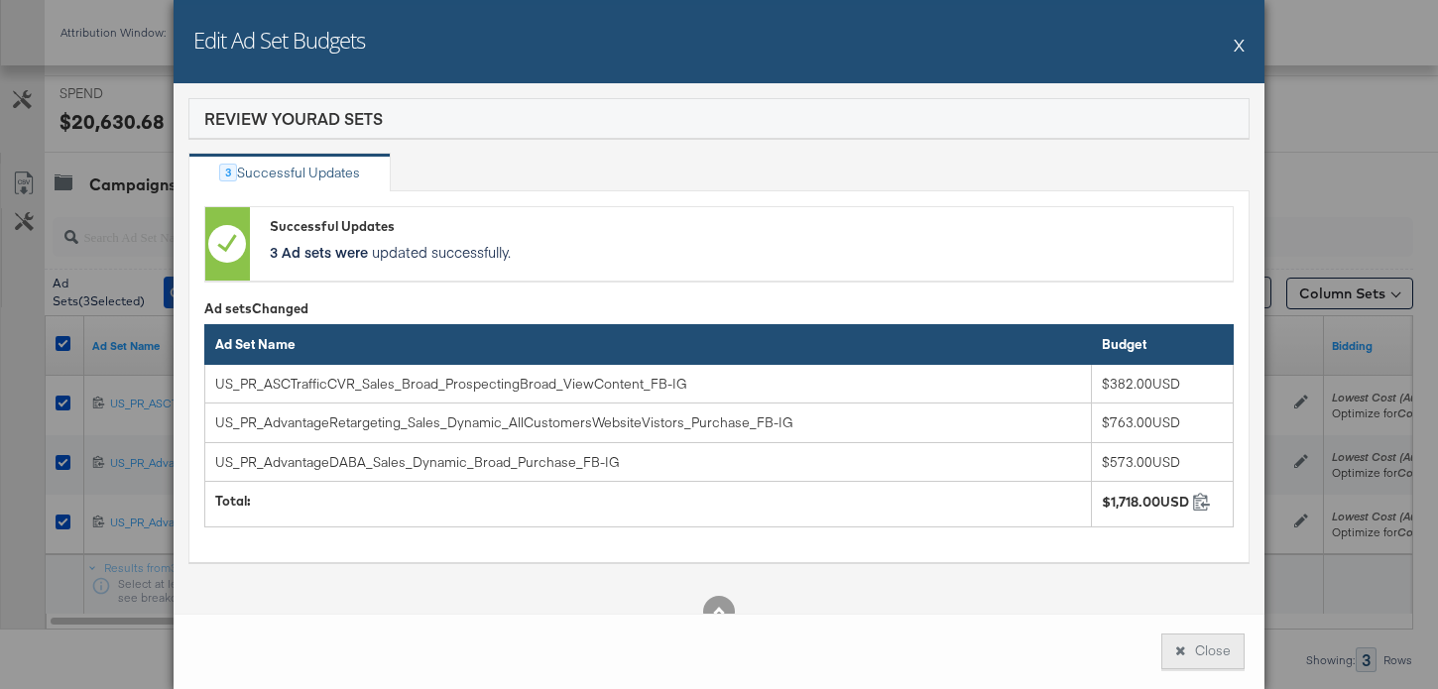
click at [1209, 658] on button "Close" at bounding box center [1202, 652] width 83 height 36
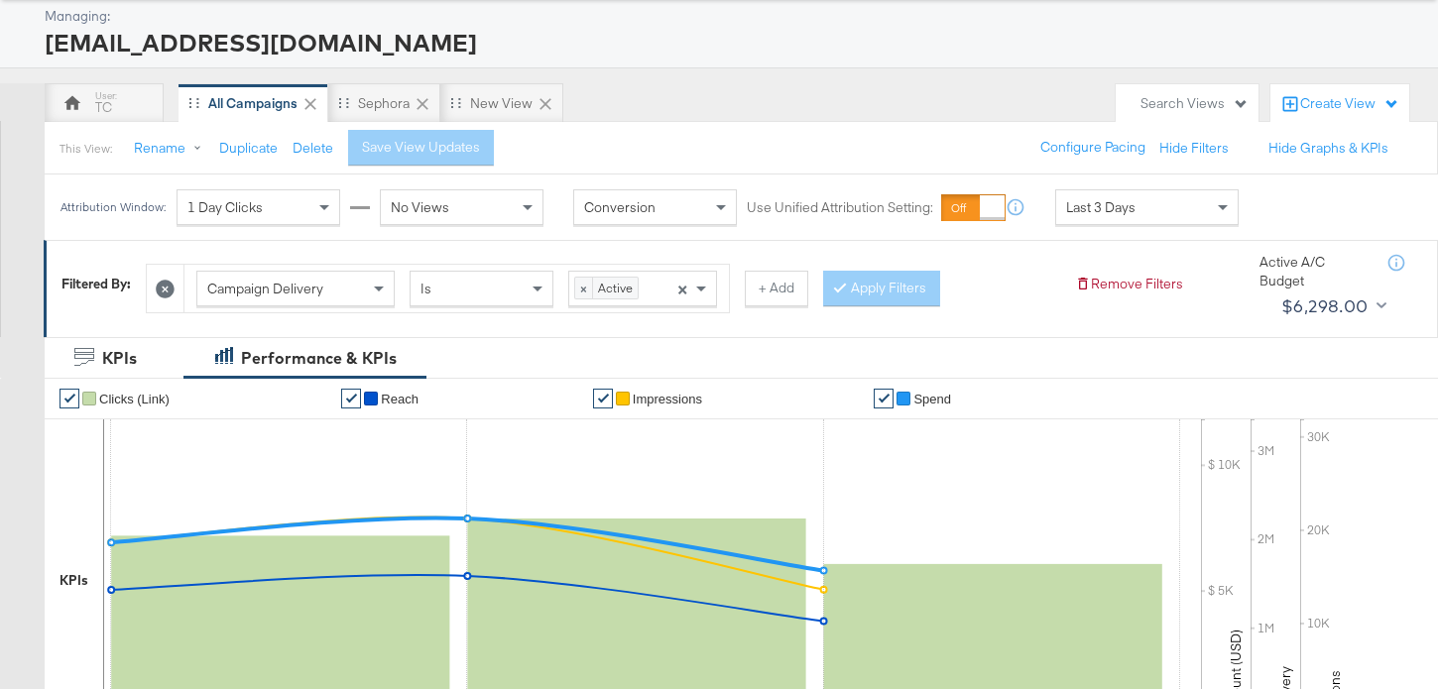
scroll to position [0, 0]
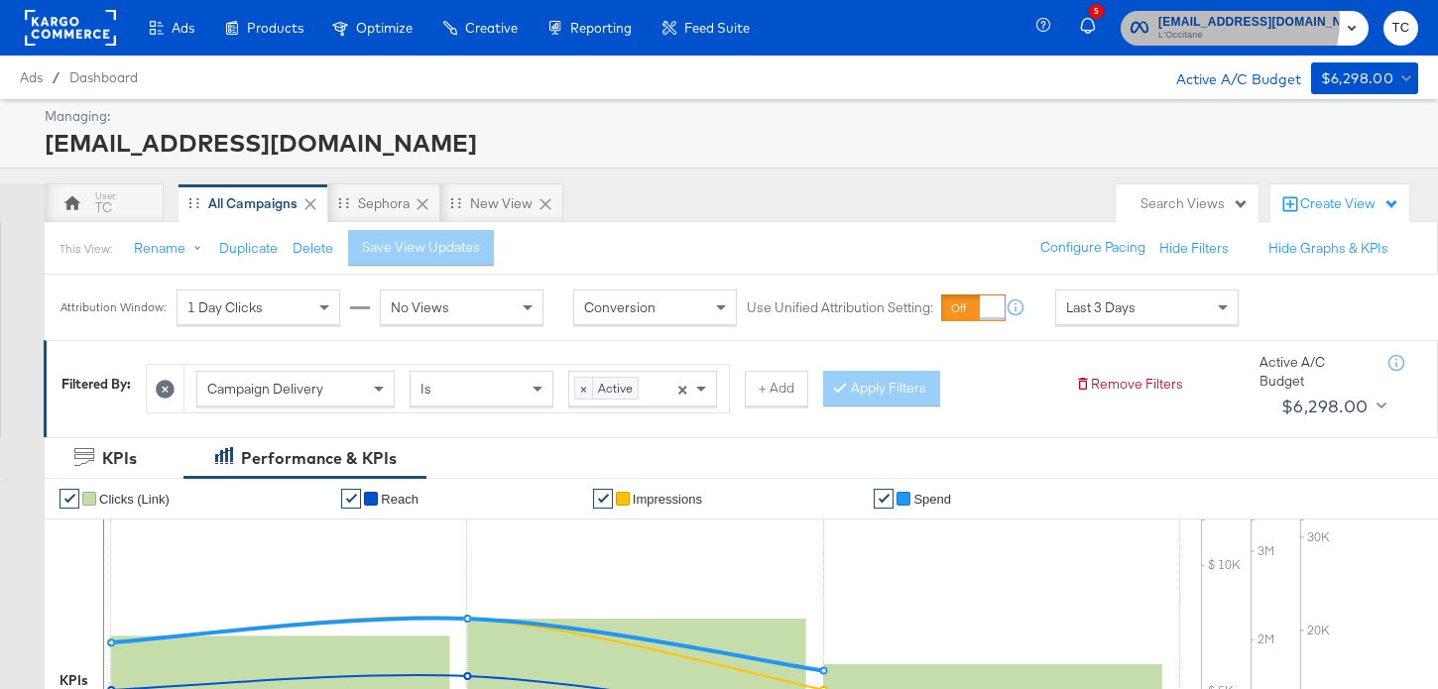
click at [1243, 19] on span "[EMAIL_ADDRESS][DOMAIN_NAME]" at bounding box center [1248, 22] width 180 height 21
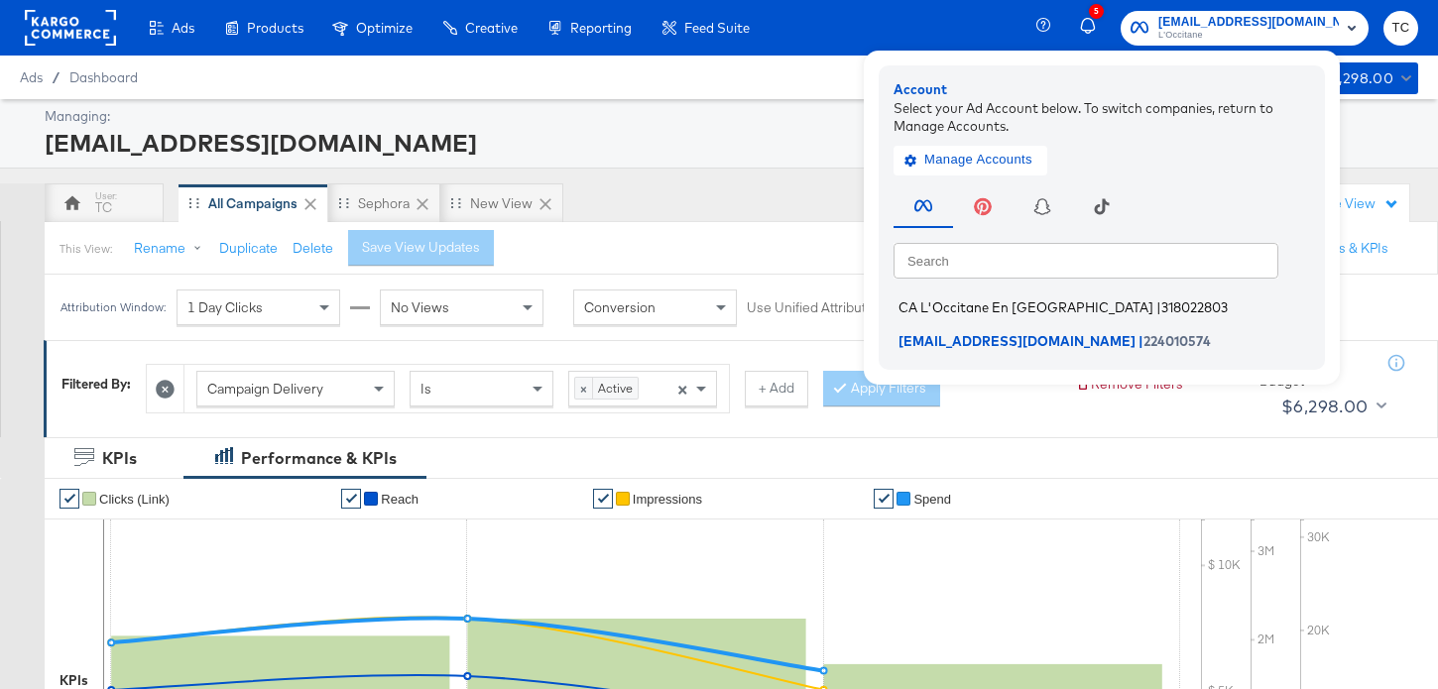
click at [1098, 304] on span "CA L'Occitane En [GEOGRAPHIC_DATA]" at bounding box center [1025, 307] width 255 height 16
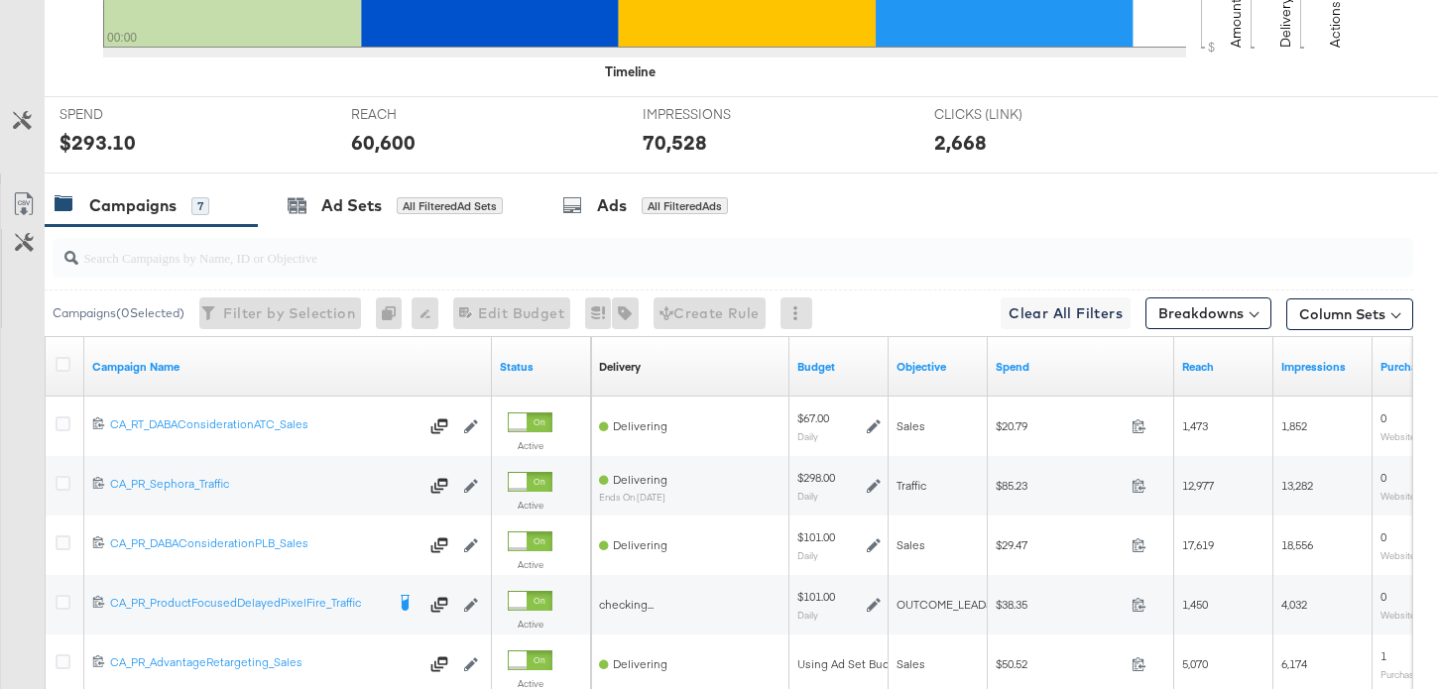
scroll to position [968, 0]
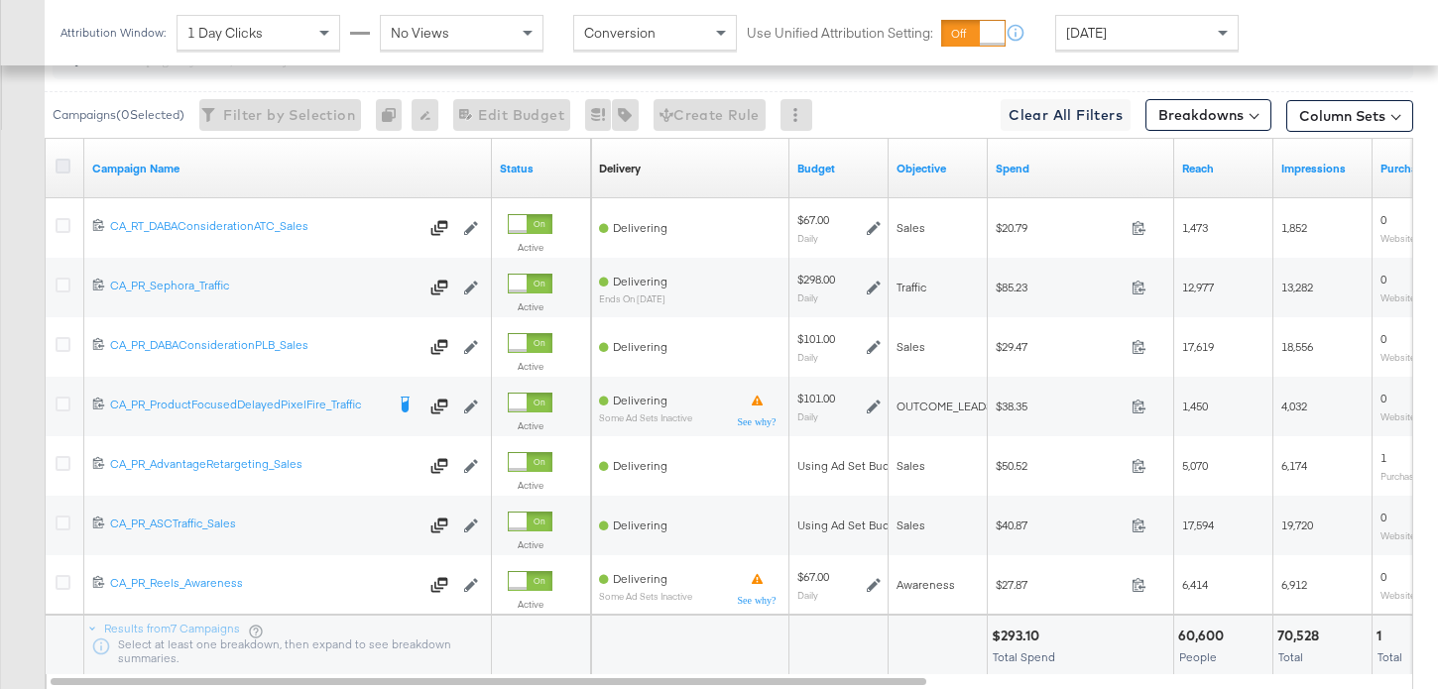
click at [60, 160] on icon at bounding box center [63, 166] width 15 height 15
click at [0, 0] on input "checkbox" at bounding box center [0, 0] width 0 height 0
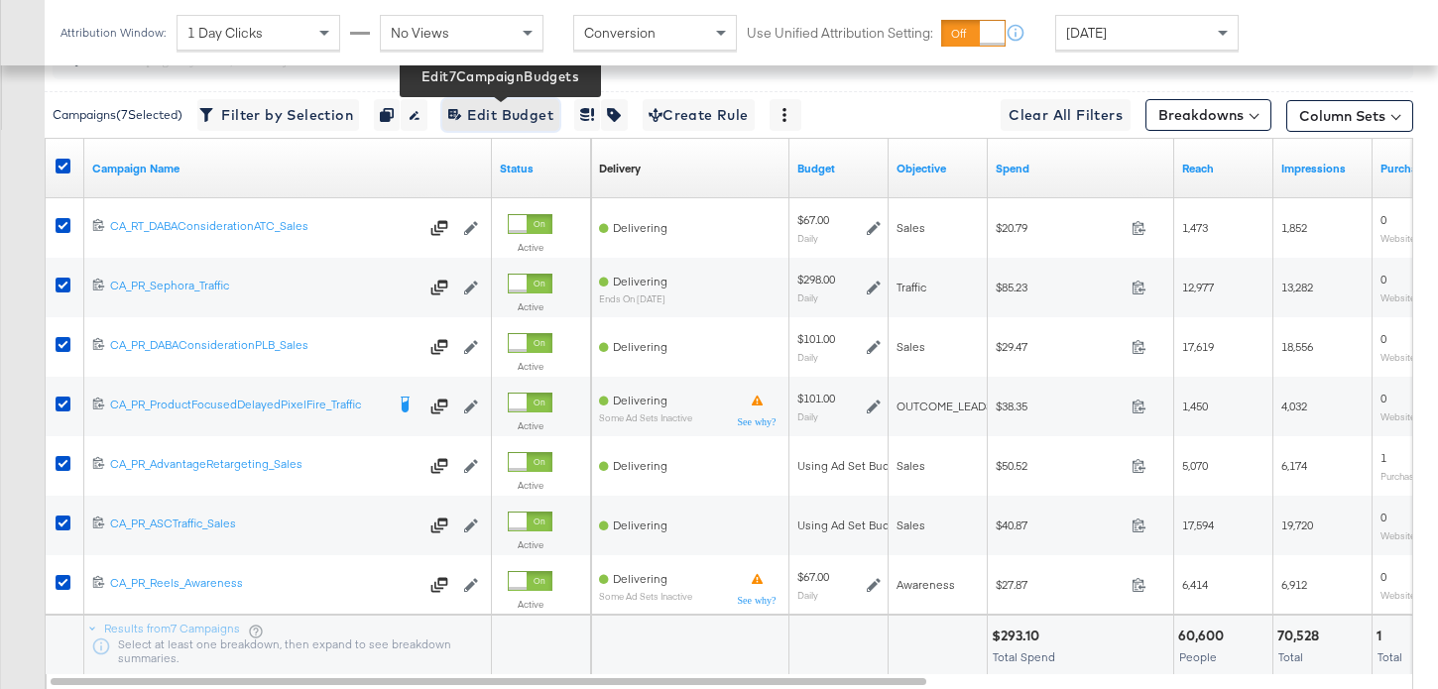
click at [517, 124] on span "Edit 7 Campaign Budgets Edit Budget" at bounding box center [500, 115] width 105 height 25
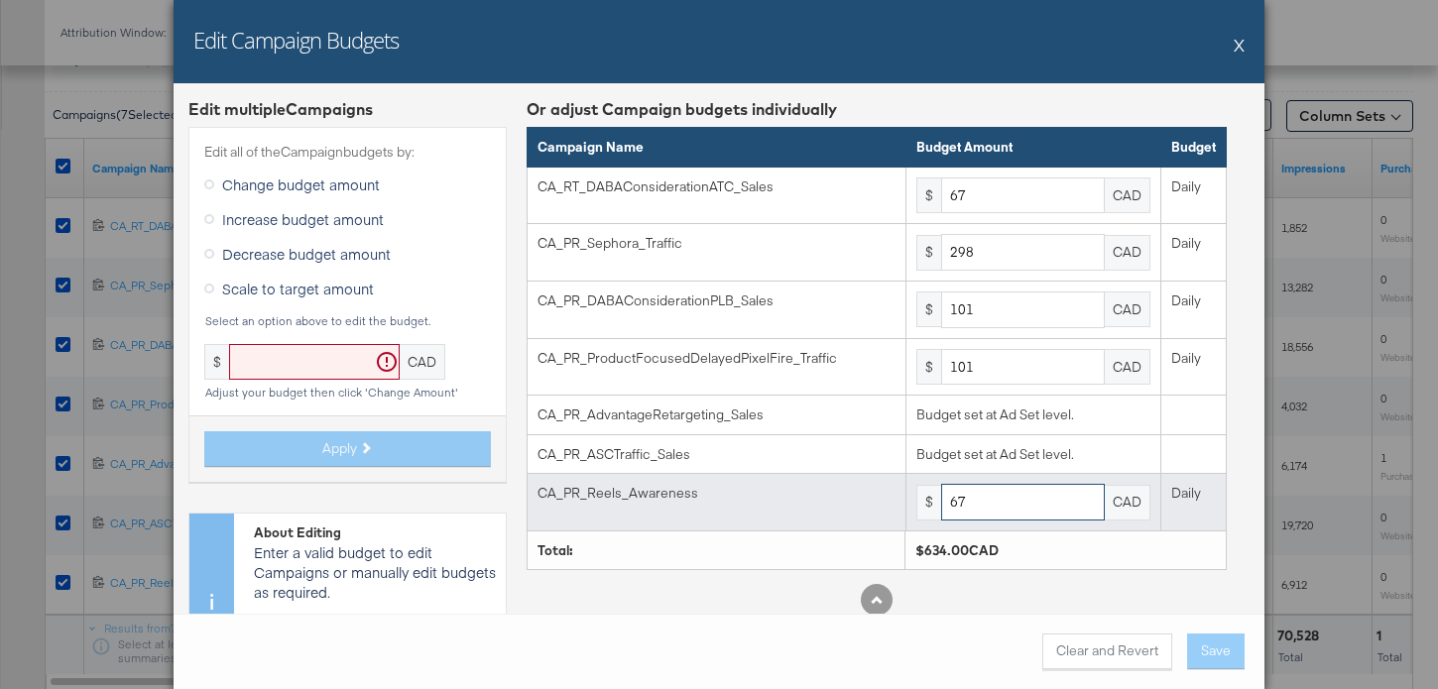
click at [988, 500] on input "67" at bounding box center [1023, 502] width 164 height 37
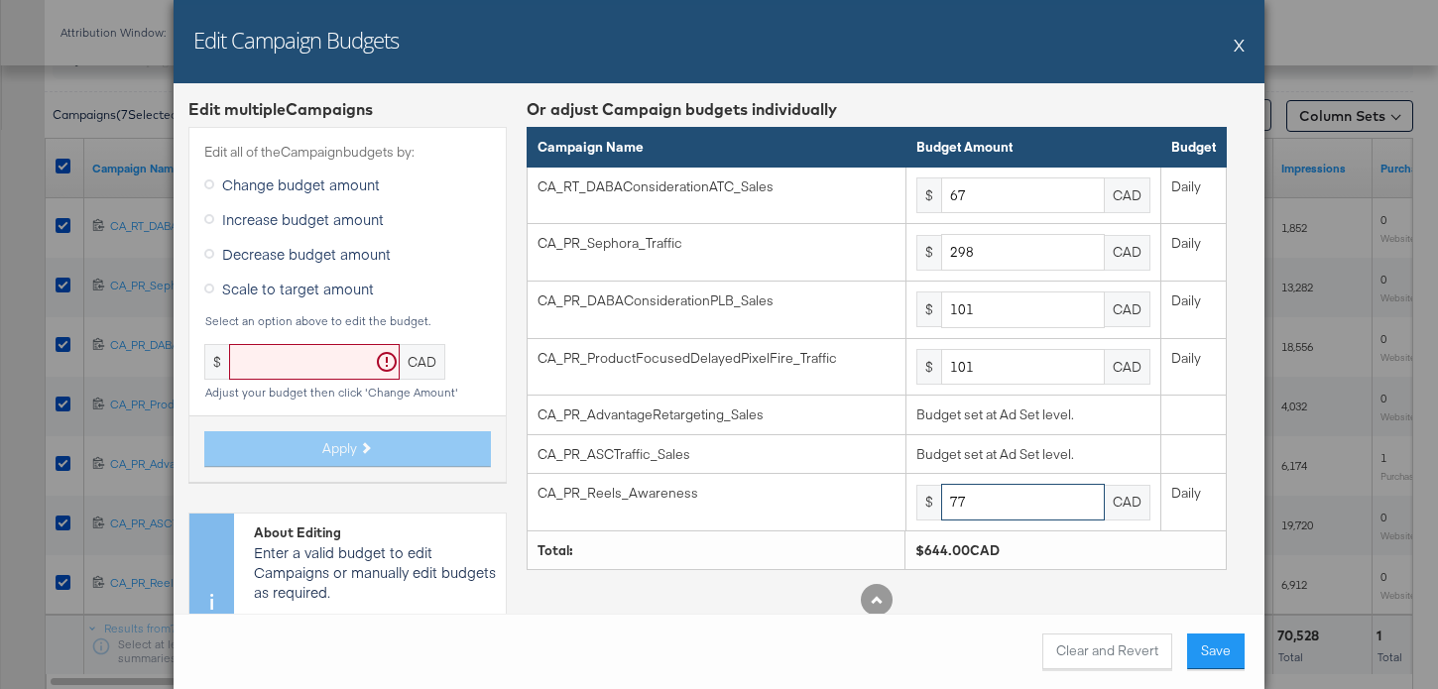
type input "77"
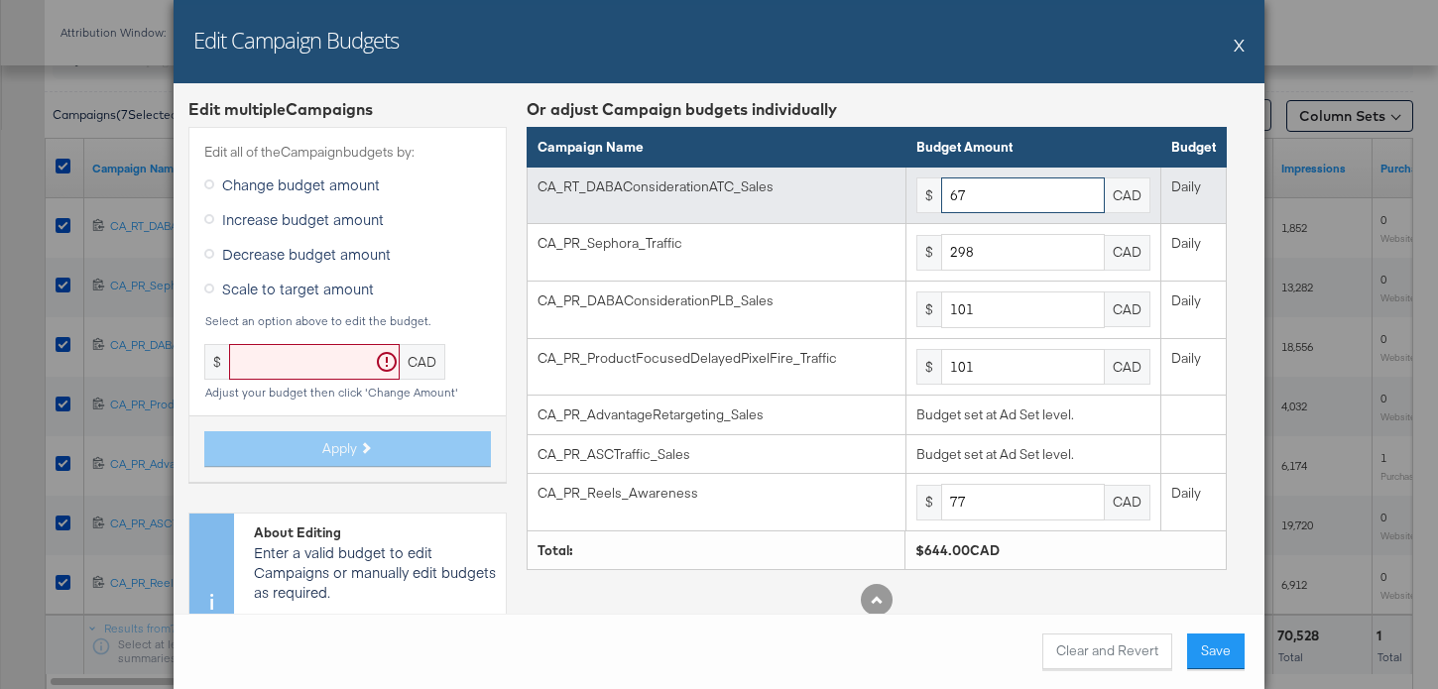
click at [1014, 189] on input "67" at bounding box center [1023, 195] width 164 height 37
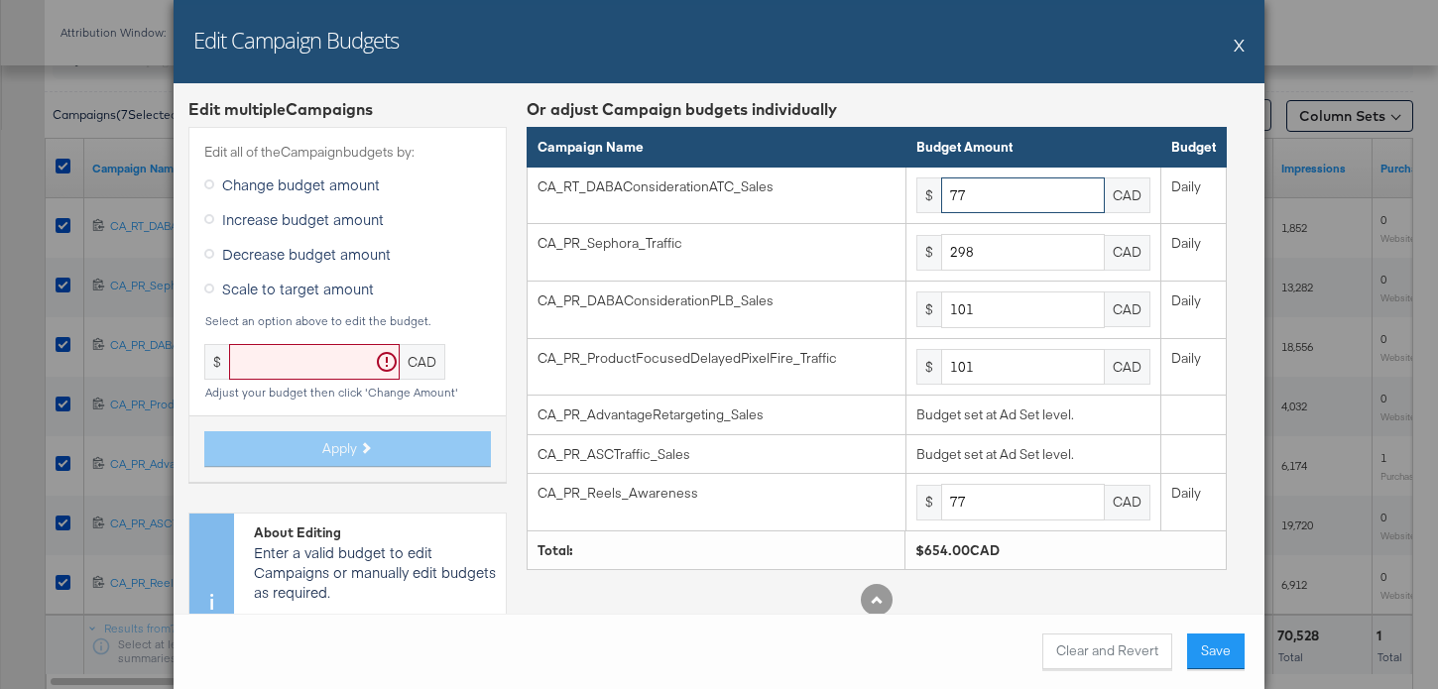
type input "77"
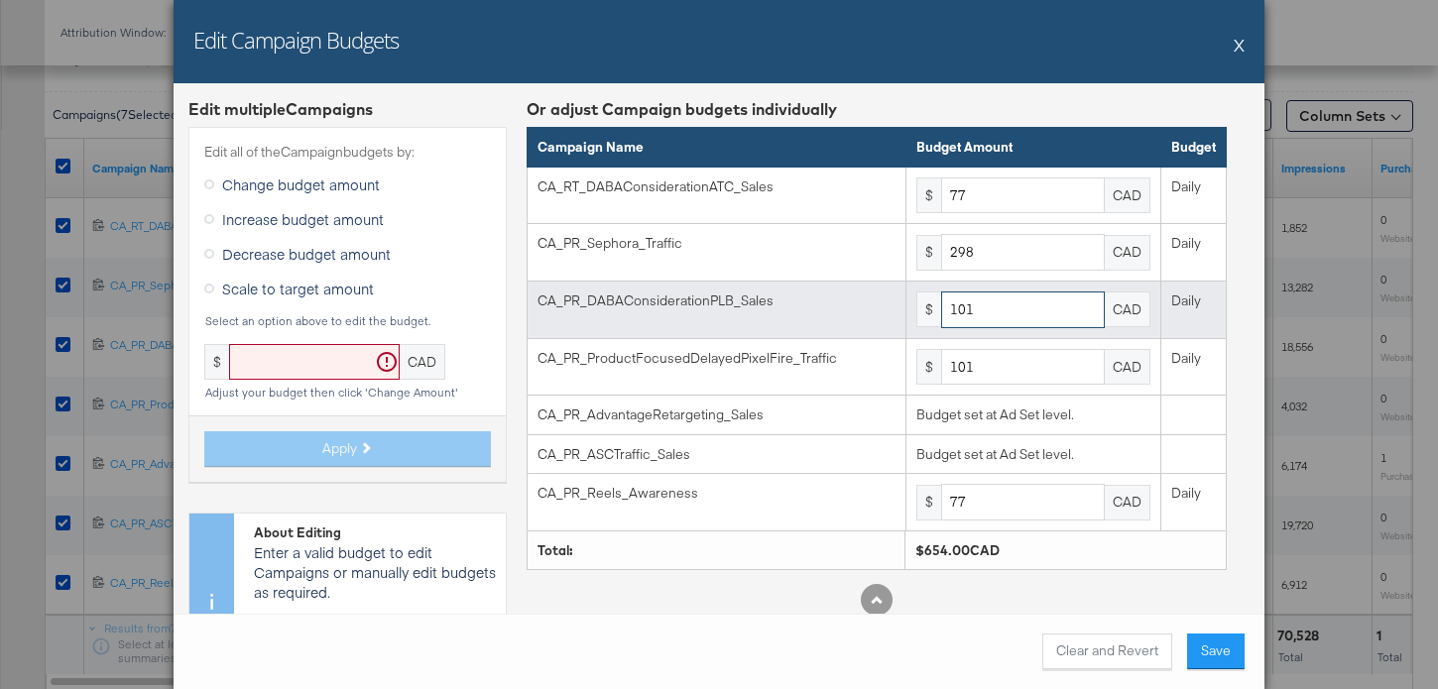
click at [980, 310] on input "101" at bounding box center [1023, 310] width 164 height 37
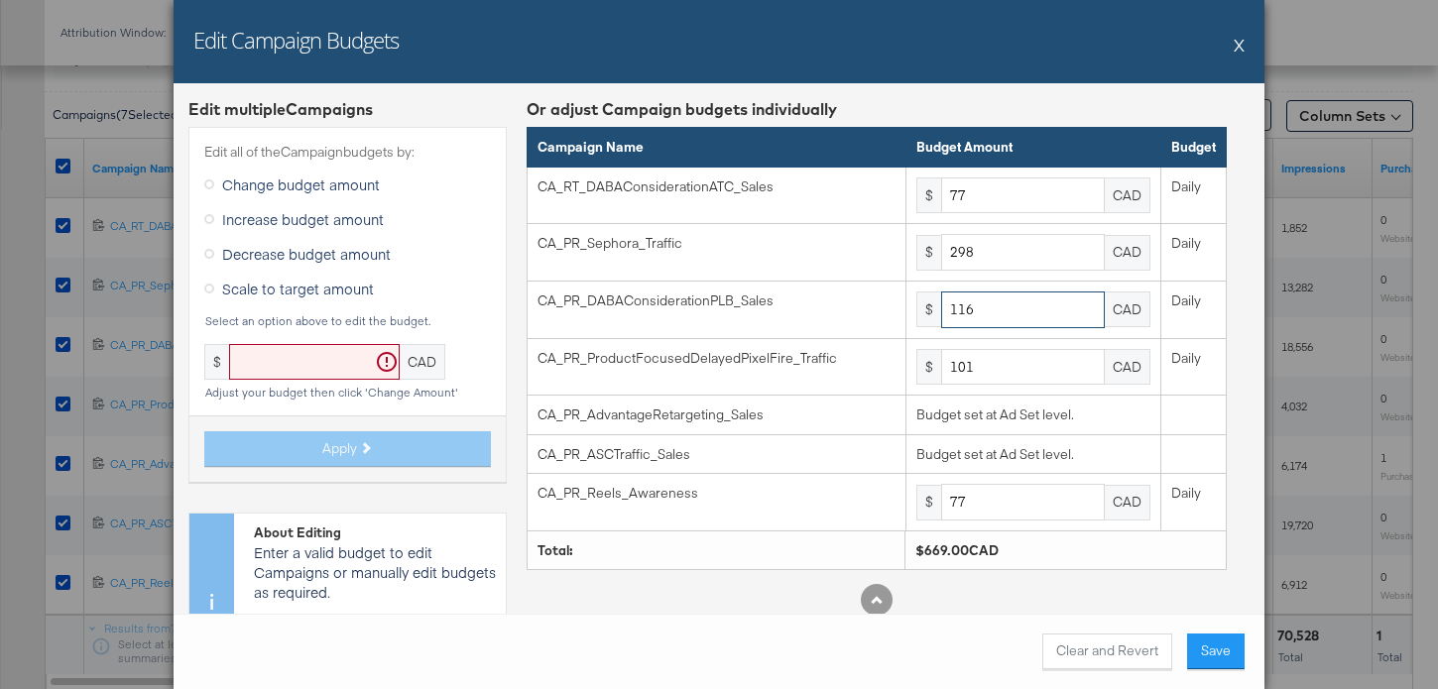
type input "116"
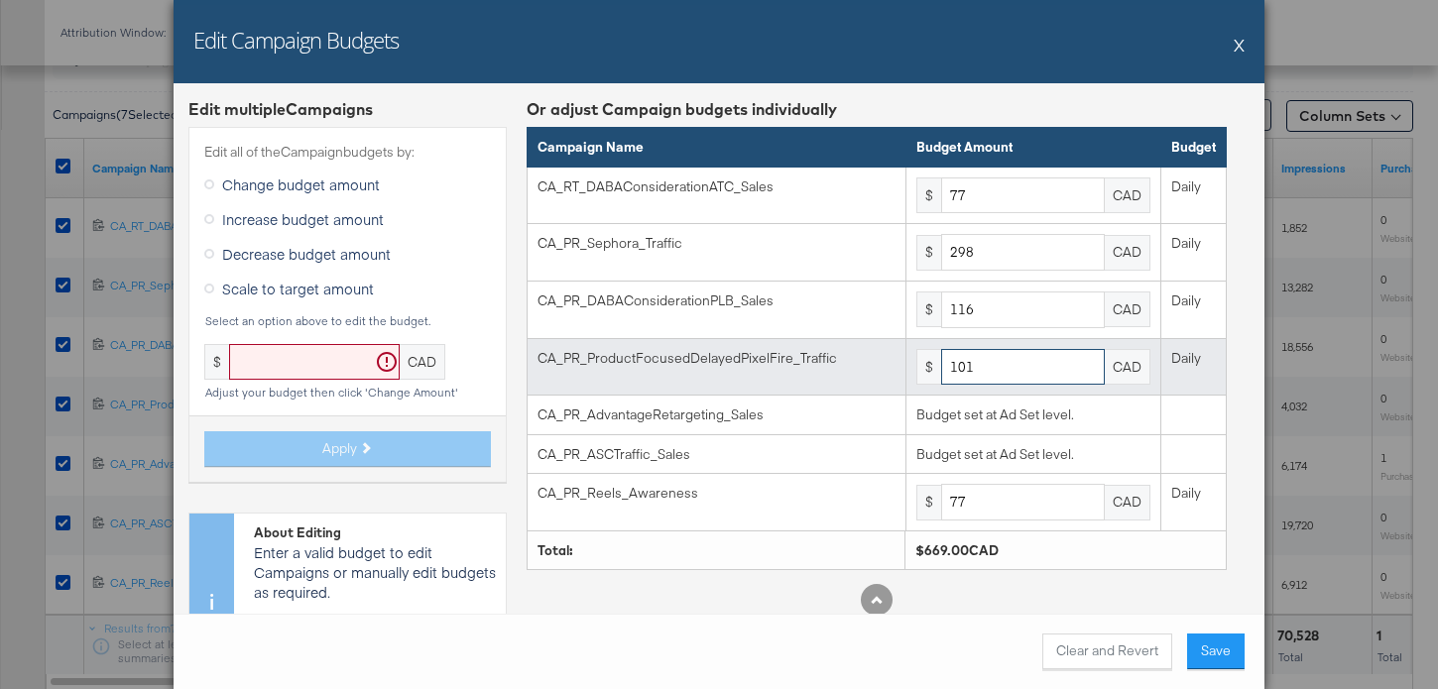
click at [1020, 362] on input "101" at bounding box center [1023, 367] width 164 height 37
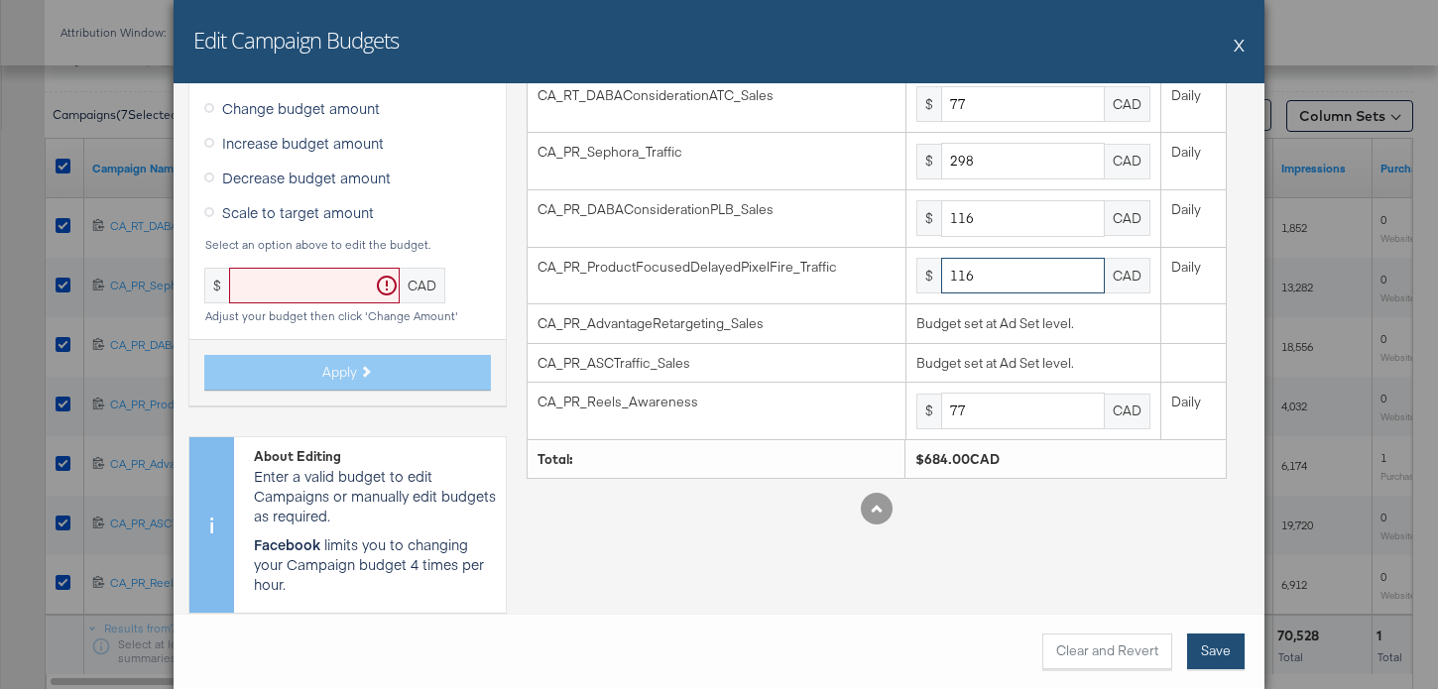
type input "116"
click at [1220, 644] on button "Save" at bounding box center [1216, 652] width 58 height 36
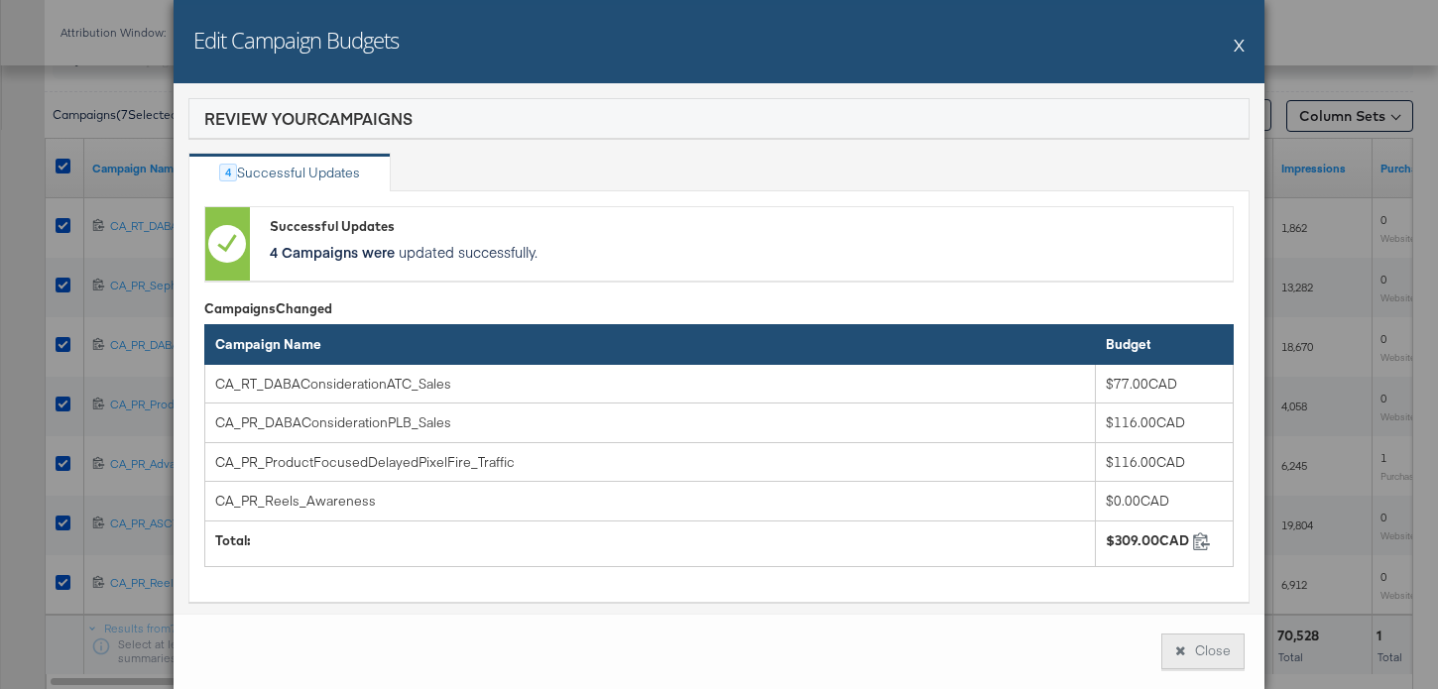
click at [1221, 648] on button "Close" at bounding box center [1202, 652] width 83 height 36
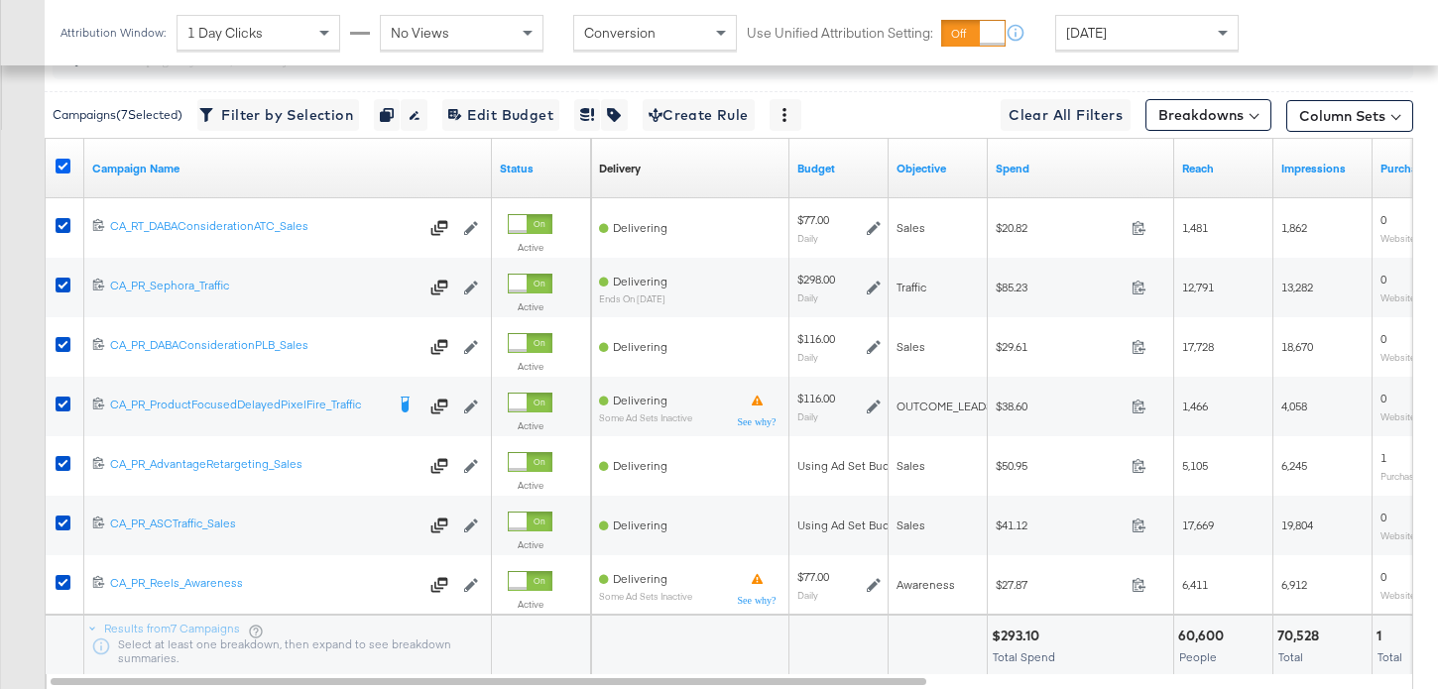
click at [66, 165] on icon at bounding box center [63, 166] width 15 height 15
click at [0, 0] on input "checkbox" at bounding box center [0, 0] width 0 height 0
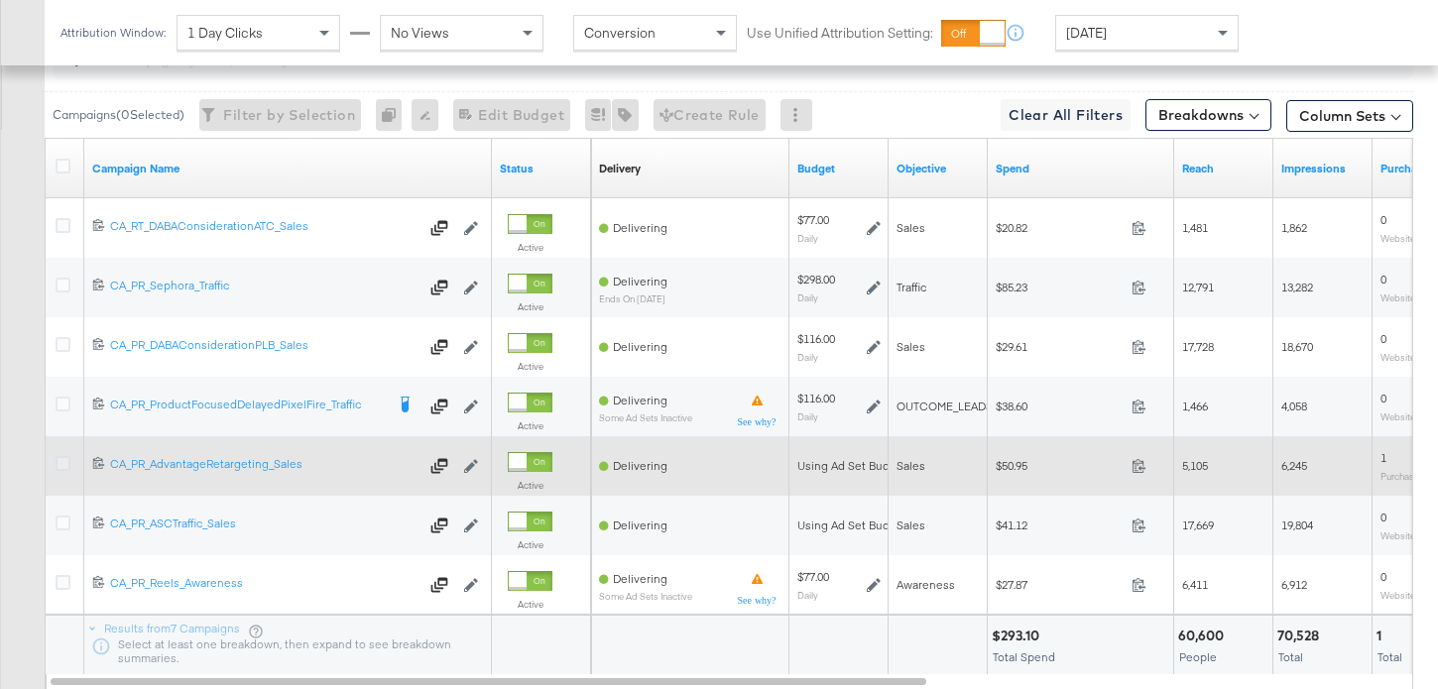
click at [61, 458] on icon at bounding box center [63, 463] width 15 height 15
click at [0, 0] on input "checkbox" at bounding box center [0, 0] width 0 height 0
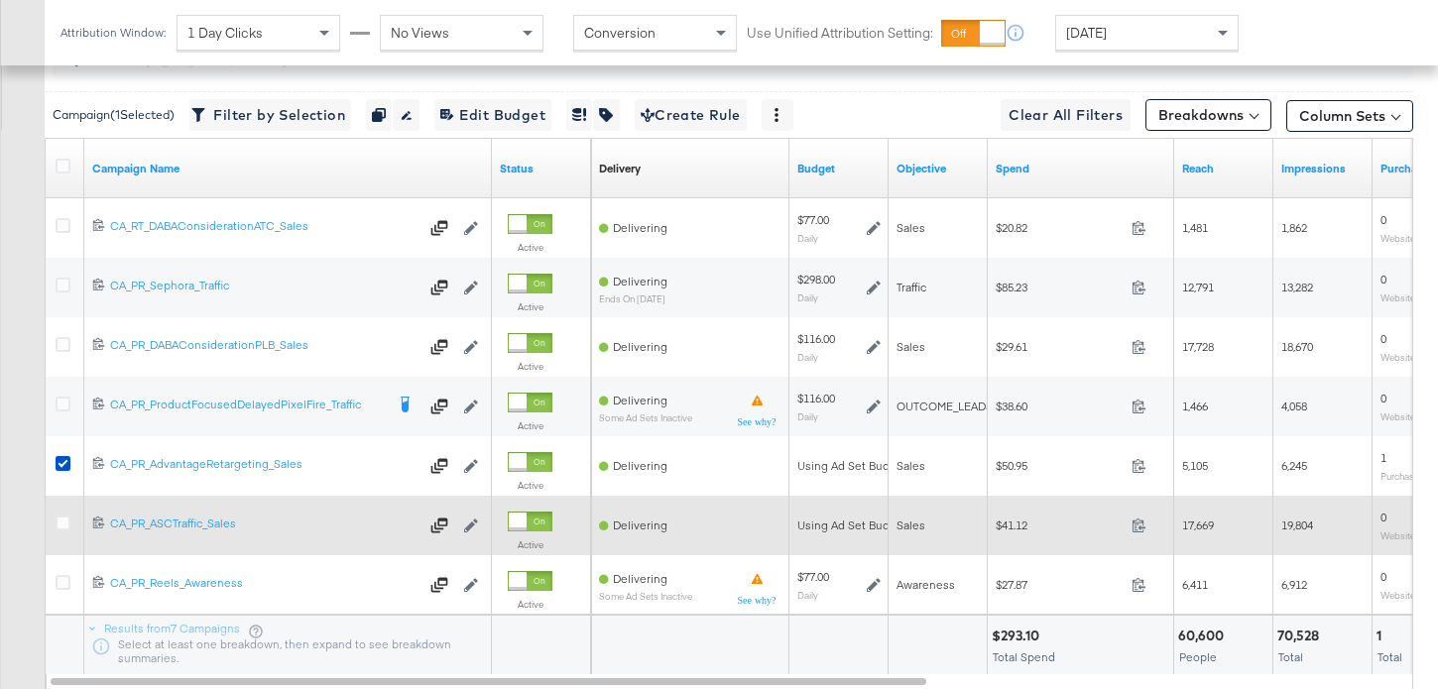
click at [63, 509] on div at bounding box center [66, 526] width 37 height 36
click at [64, 519] on icon at bounding box center [63, 523] width 15 height 15
click at [0, 0] on input "checkbox" at bounding box center [0, 0] width 0 height 0
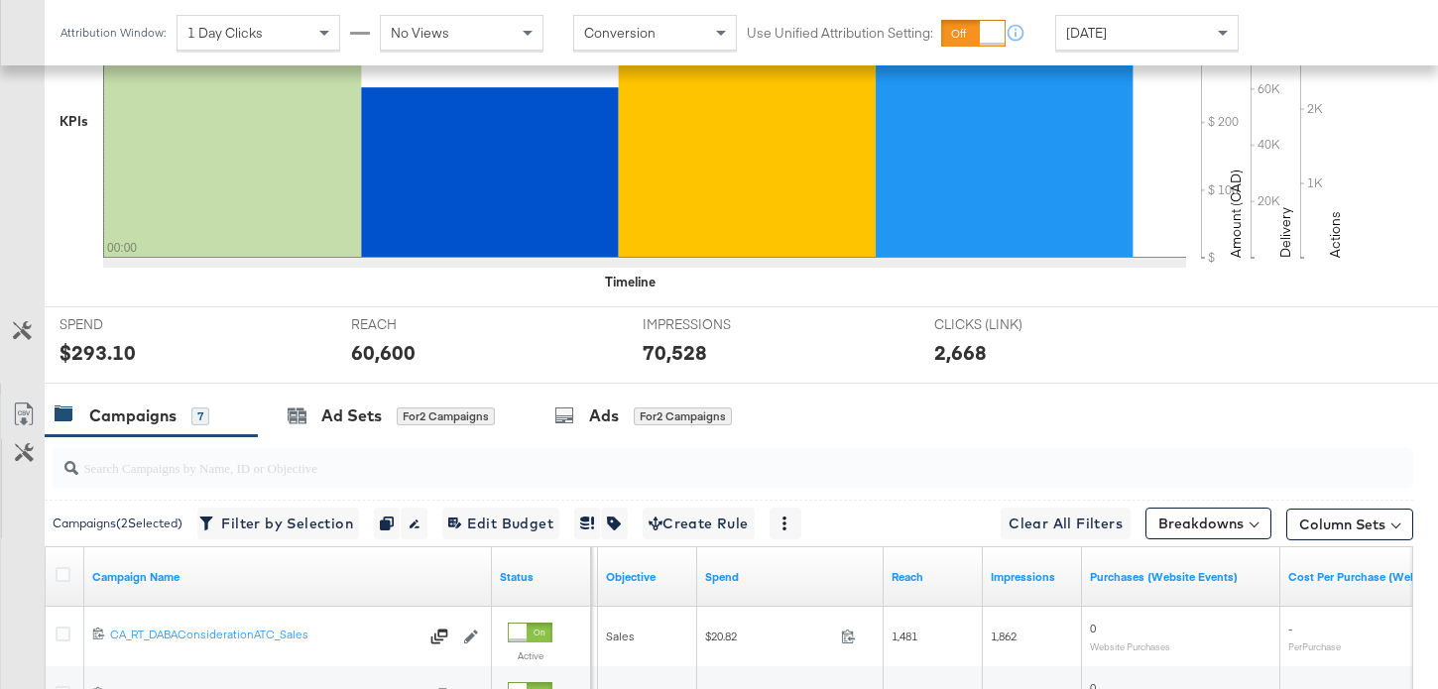
scroll to position [521, 0]
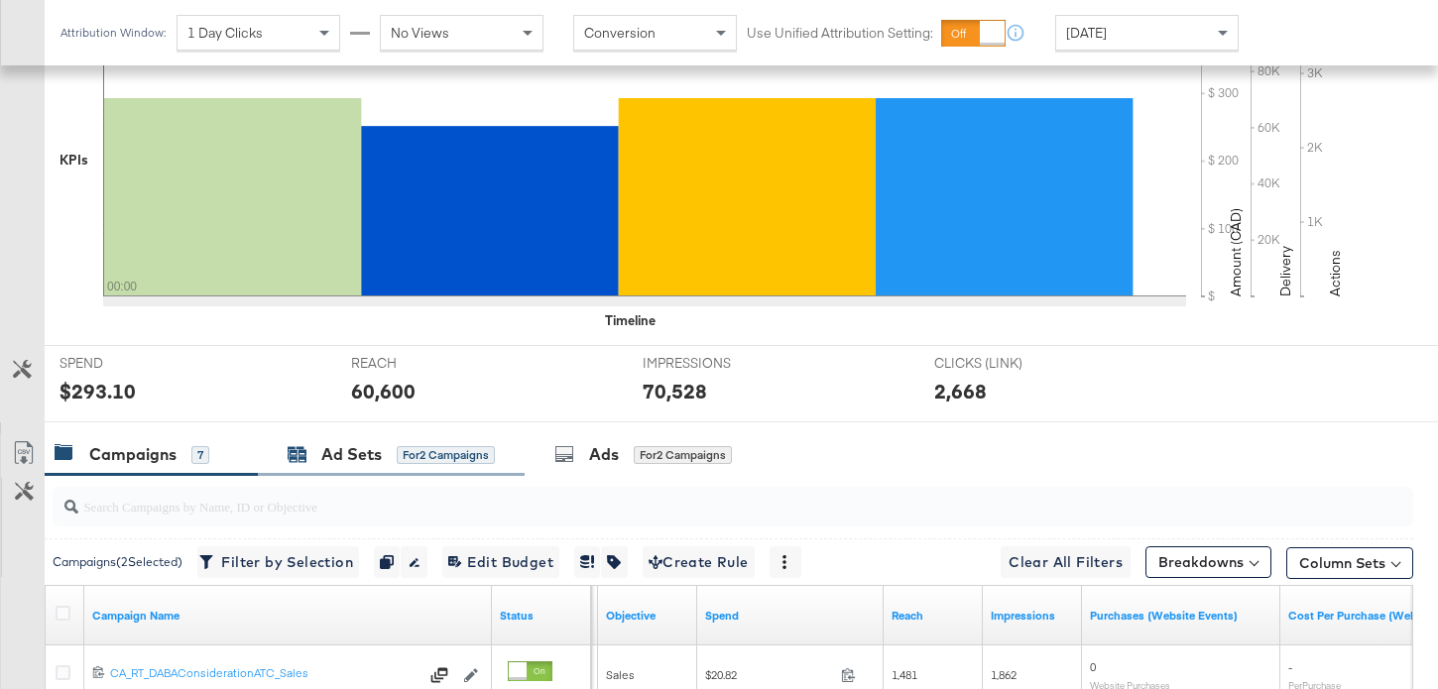
click at [375, 447] on div "Ad Sets" at bounding box center [351, 454] width 60 height 23
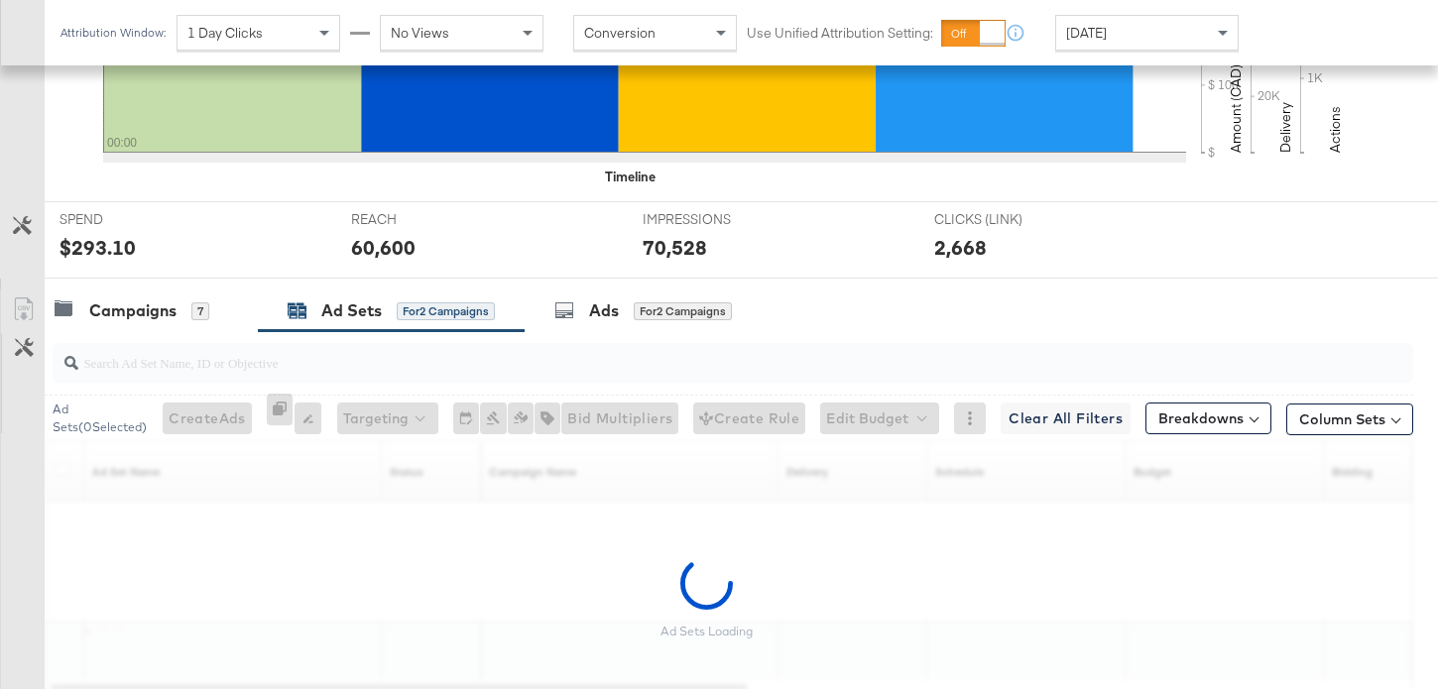
scroll to position [801, 0]
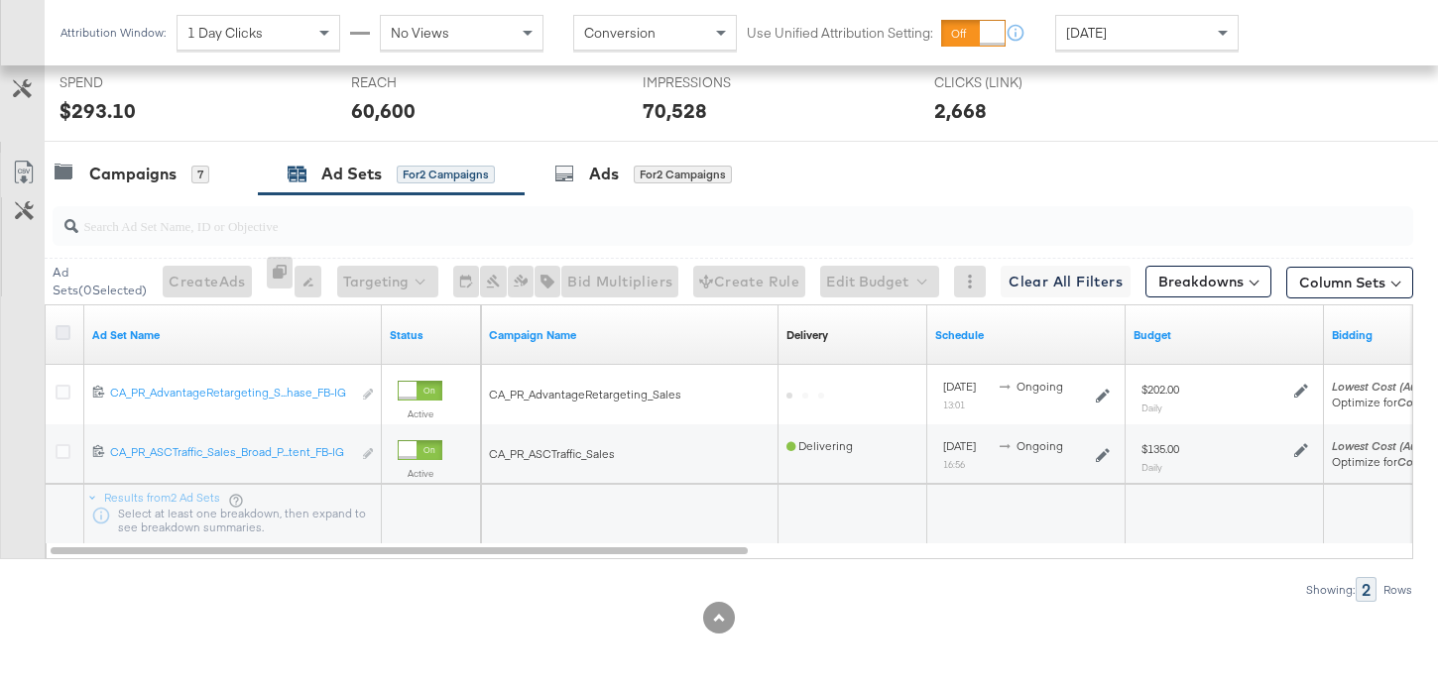
click at [60, 338] on icon at bounding box center [63, 332] width 15 height 15
click at [0, 0] on input "checkbox" at bounding box center [0, 0] width 0 height 0
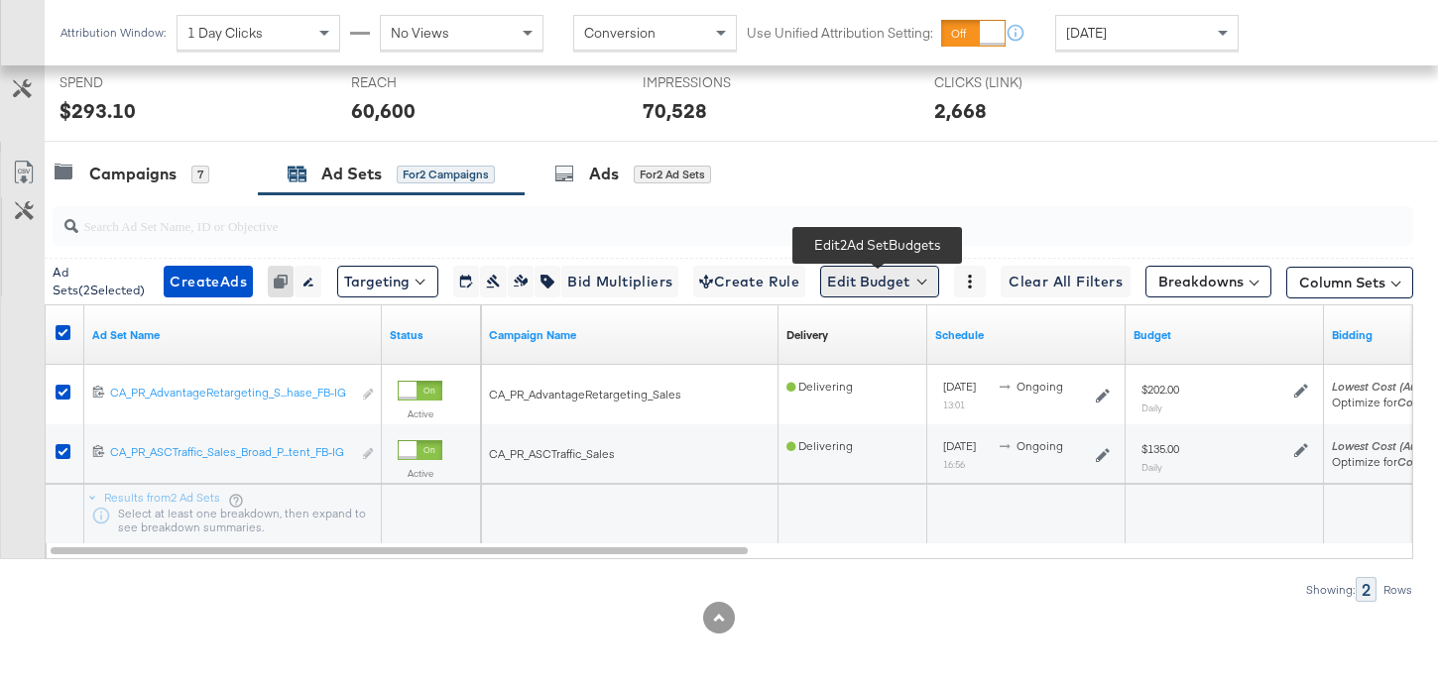
click at [836, 282] on button "Edit Budget" at bounding box center [879, 282] width 119 height 32
click at [868, 329] on span "Edit Ad Set Budget" at bounding box center [885, 333] width 113 height 26
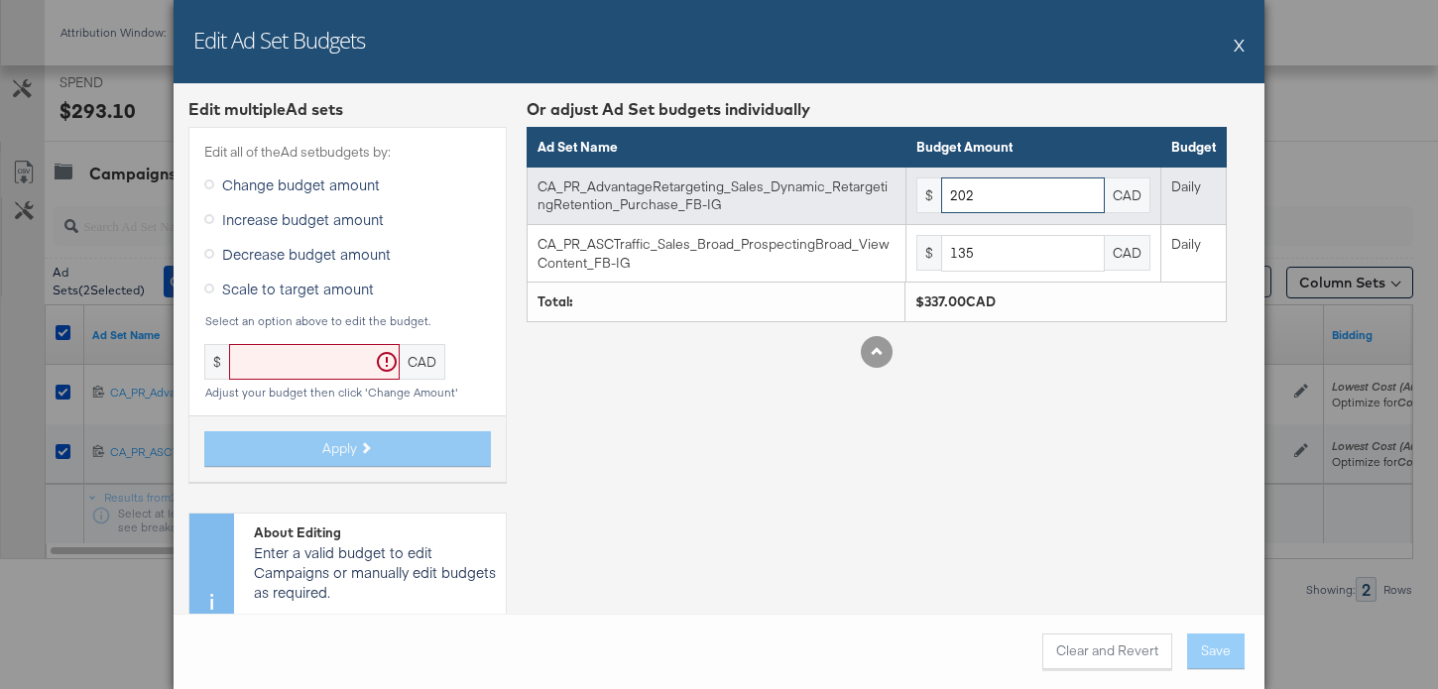
click at [1000, 200] on input "202" at bounding box center [1023, 195] width 164 height 37
click at [1015, 211] on input "202" at bounding box center [1023, 195] width 164 height 37
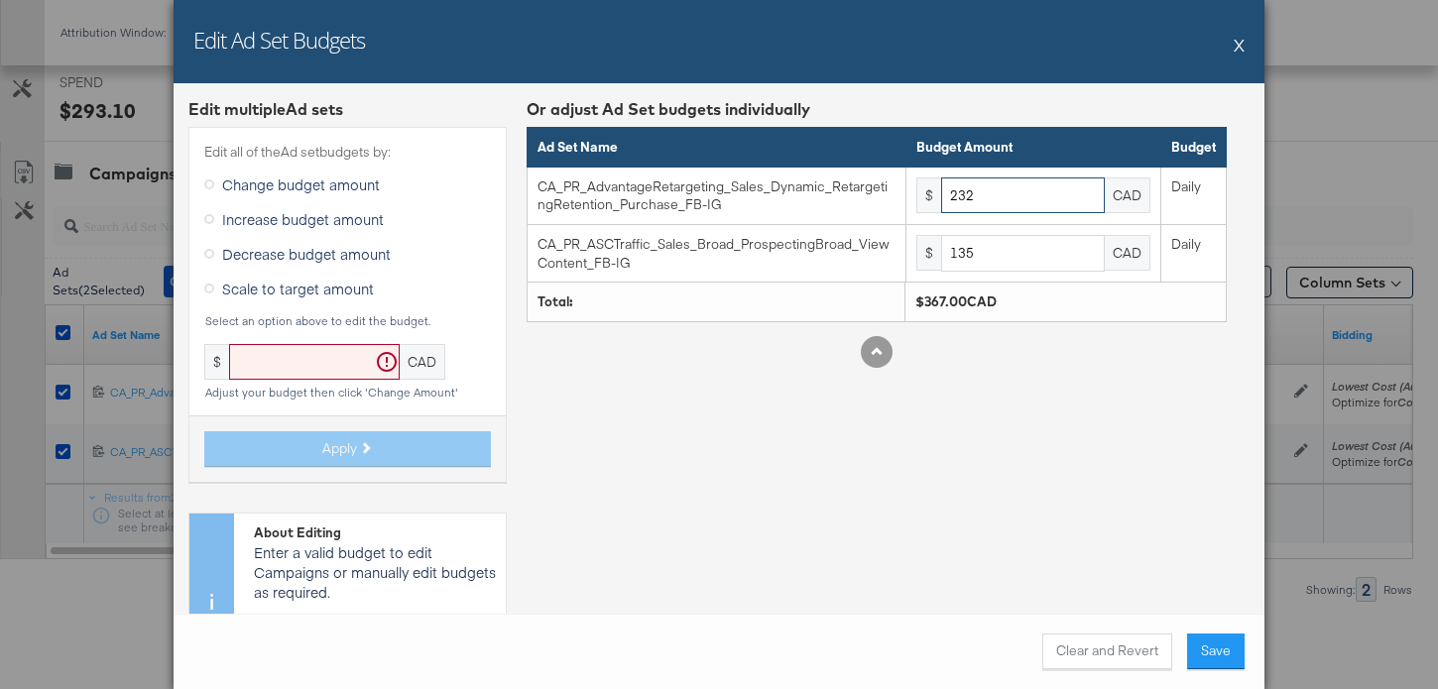
type input "232"
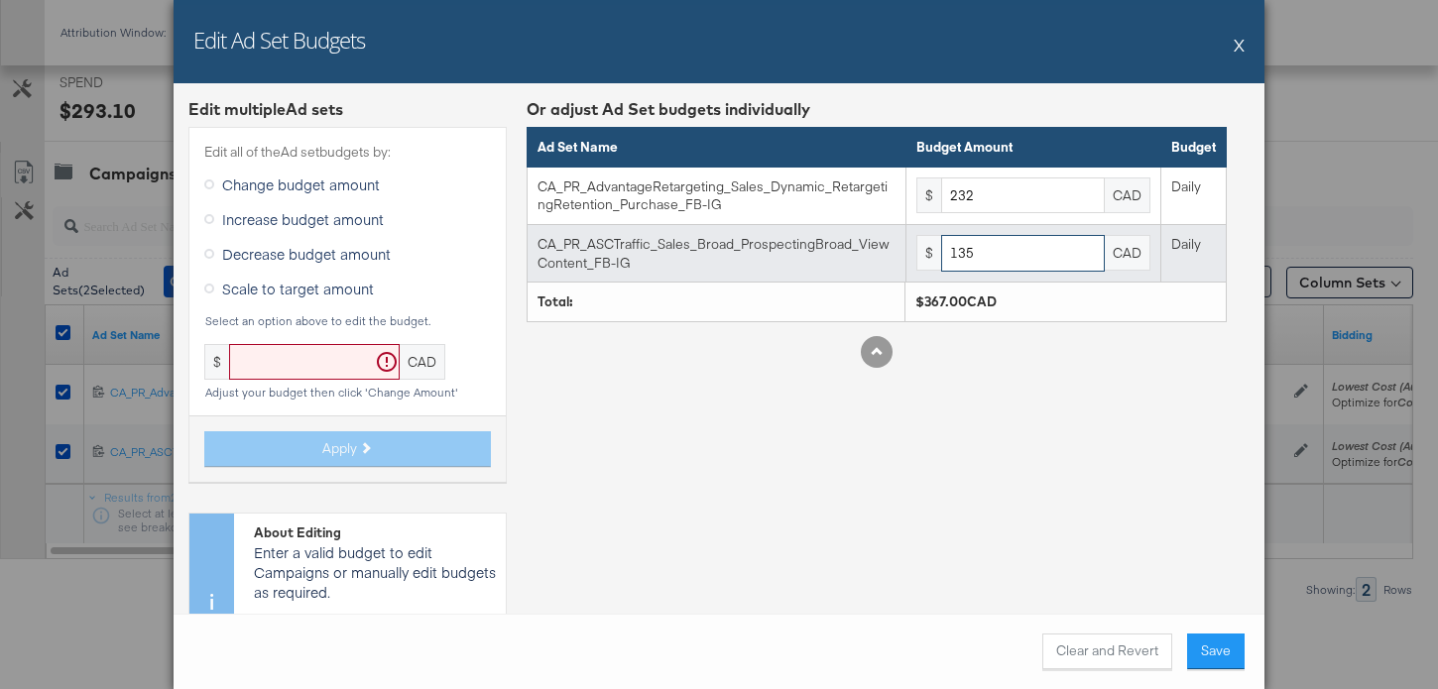
click at [1015, 259] on input "135" at bounding box center [1023, 253] width 164 height 37
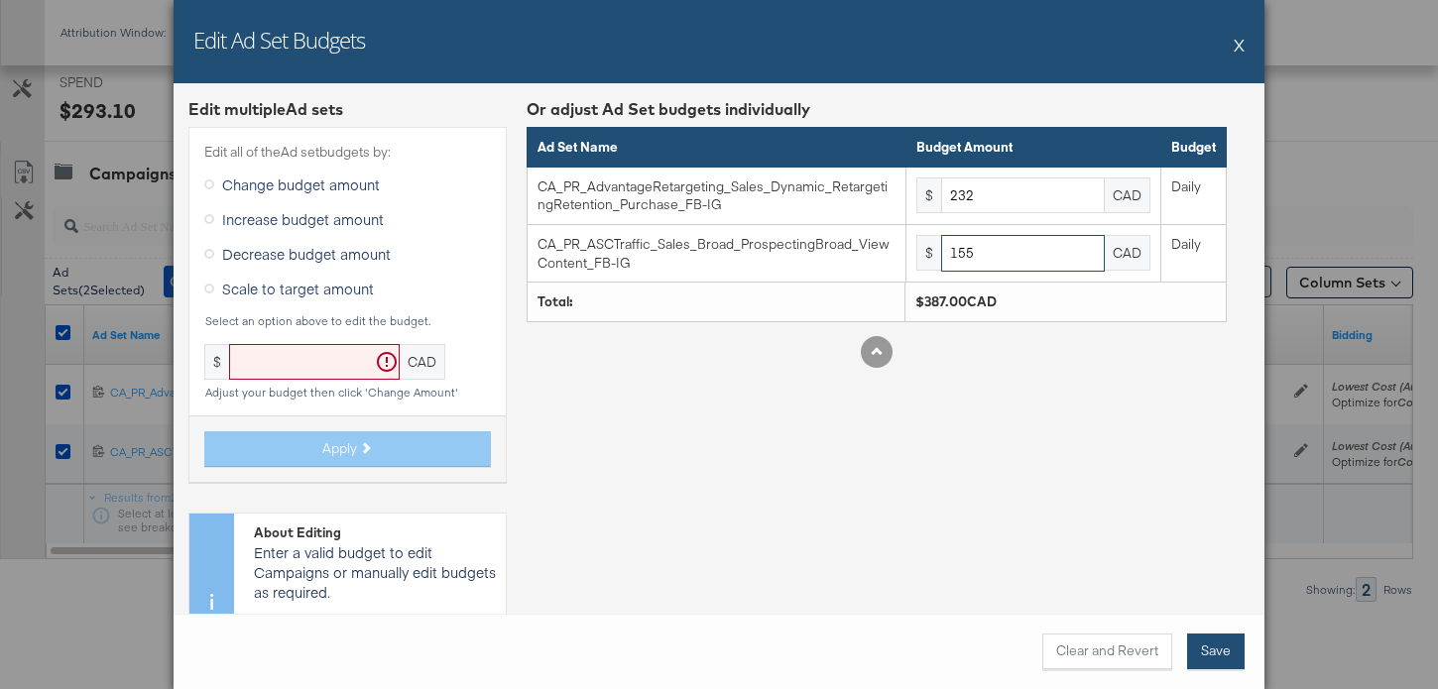
type input "155"
click at [1221, 653] on button "Save" at bounding box center [1216, 652] width 58 height 36
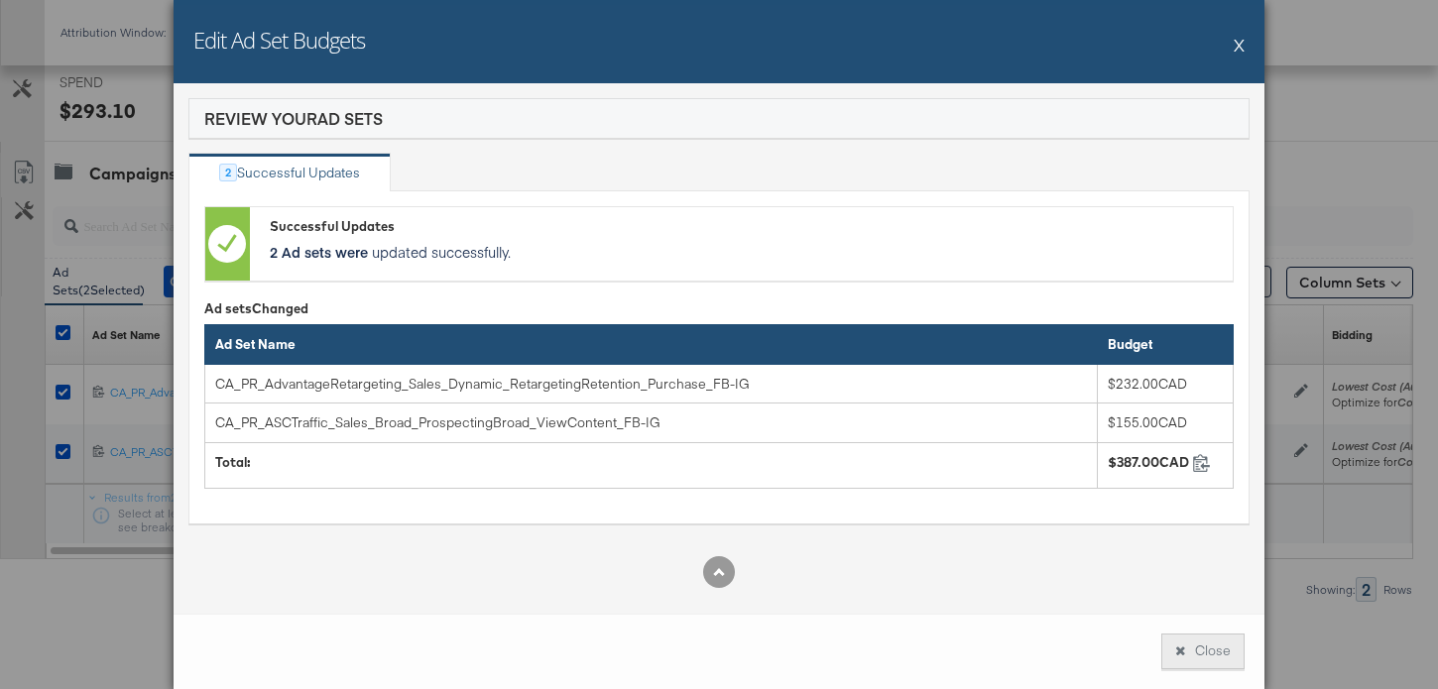
click at [1186, 642] on button "Close" at bounding box center [1202, 652] width 83 height 36
